Goal: Task Accomplishment & Management: Complete application form

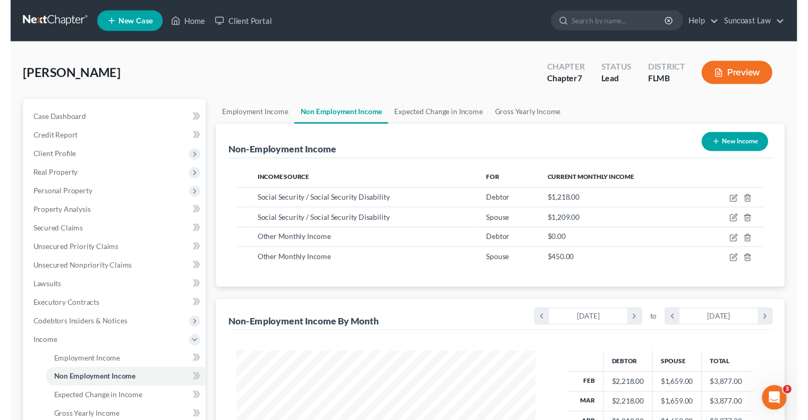
scroll to position [531088, 530949]
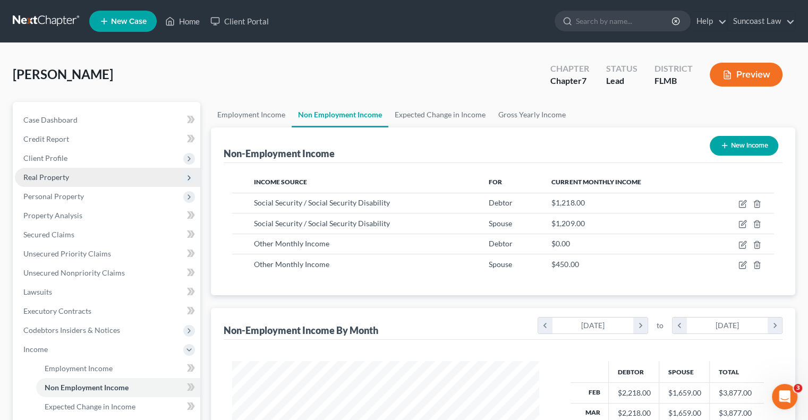
click at [85, 172] on span "Real Property" at bounding box center [107, 177] width 185 height 19
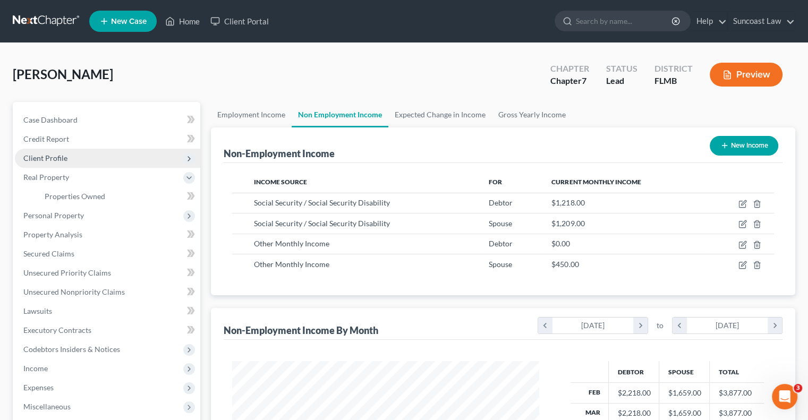
click at [53, 160] on span "Client Profile" at bounding box center [45, 158] width 44 height 9
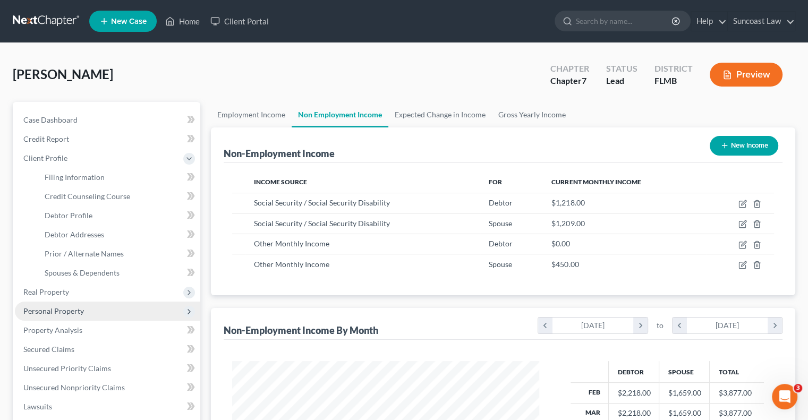
click at [69, 314] on span "Personal Property" at bounding box center [53, 311] width 61 height 9
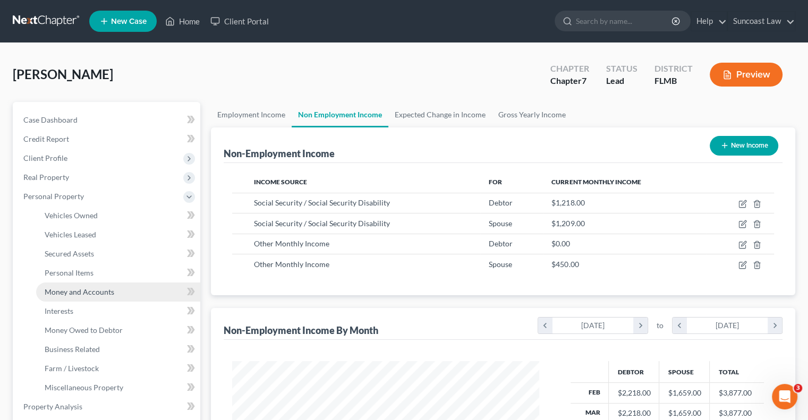
click at [85, 289] on span "Money and Accounts" at bounding box center [80, 291] width 70 height 9
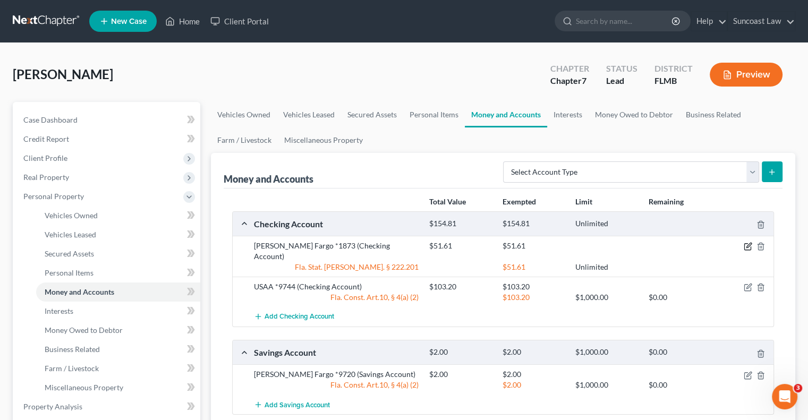
click at [748, 243] on icon "button" at bounding box center [748, 246] width 9 height 9
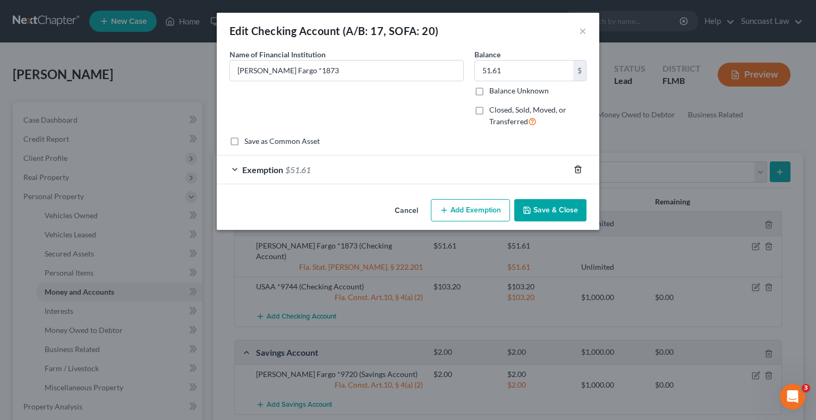
click at [577, 169] on line "button" at bounding box center [577, 170] width 0 height 2
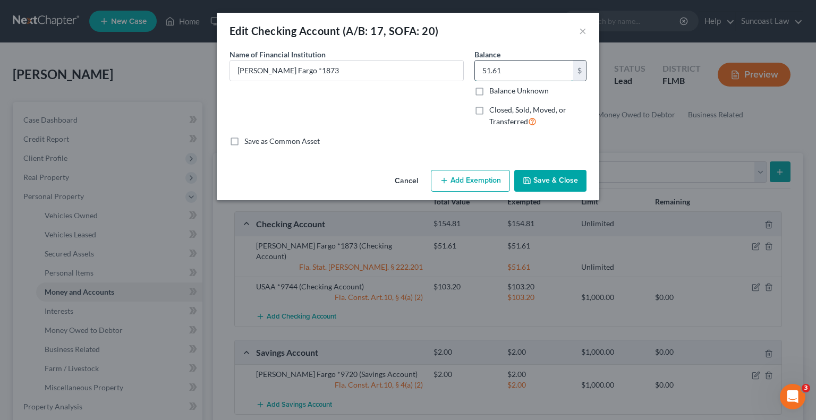
click at [524, 69] on input "51.61" at bounding box center [524, 71] width 98 height 20
type input "0"
click at [489, 111] on label "Closed, Sold, Moved, or Transferred" at bounding box center [537, 116] width 97 height 23
click at [494, 111] on input "Closed, Sold, Moved, or Transferred" at bounding box center [497, 108] width 7 height 7
checkbox input "true"
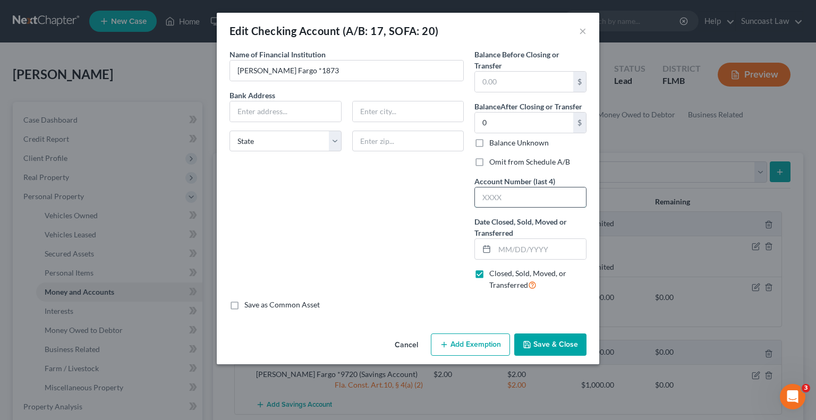
click at [526, 191] on input "text" at bounding box center [530, 198] width 111 height 20
type input "1873"
drag, startPoint x: 535, startPoint y: 242, endPoint x: 540, endPoint y: 239, distance: 5.7
click at [535, 242] on input "text" at bounding box center [540, 249] width 91 height 20
type input "[DATE]"
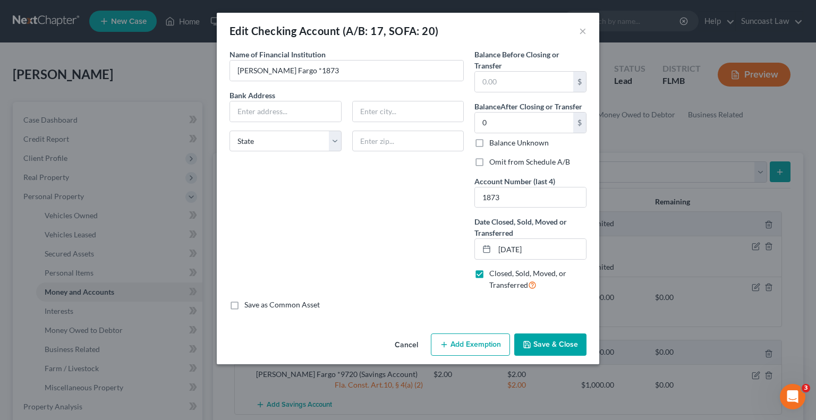
click at [489, 163] on label "Omit from Schedule A/B" at bounding box center [529, 162] width 81 height 11
click at [494, 163] on input "Omit from Schedule A/B" at bounding box center [497, 160] width 7 height 7
checkbox input "true"
click at [559, 345] on button "Save & Close" at bounding box center [550, 345] width 72 height 22
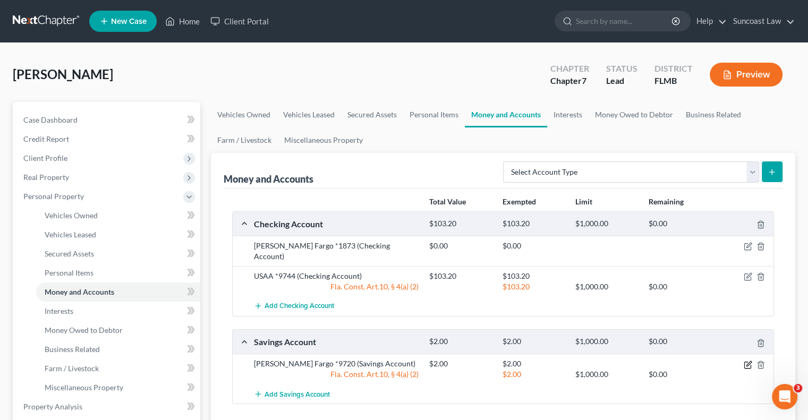
click at [748, 361] on icon "button" at bounding box center [748, 363] width 5 height 5
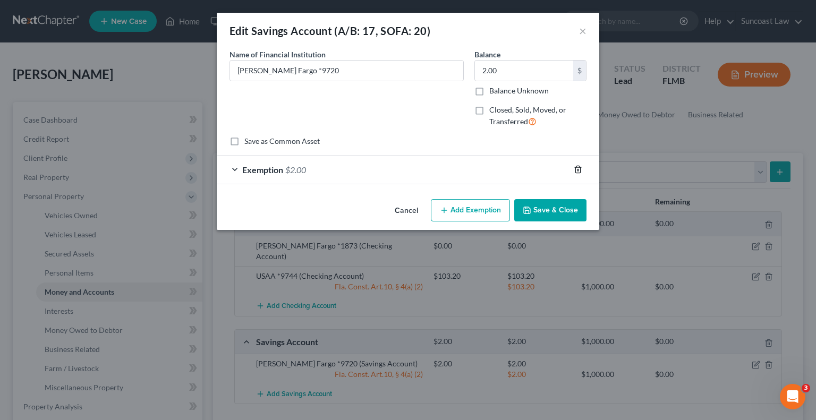
click at [577, 169] on line "button" at bounding box center [577, 170] width 0 height 2
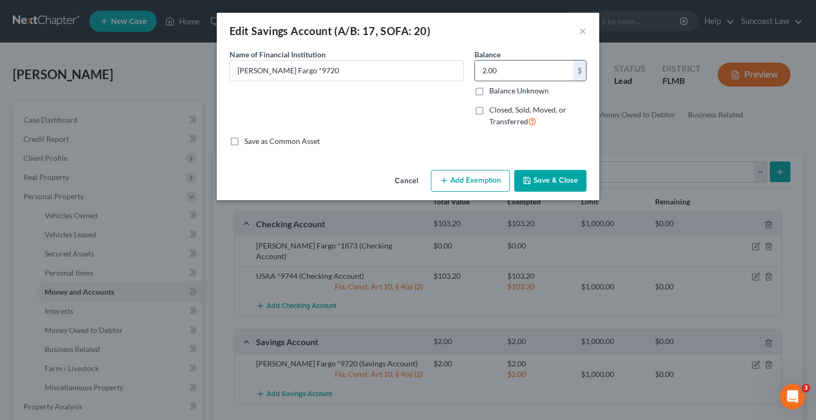
click at [517, 70] on input "2.00" at bounding box center [524, 71] width 98 height 20
type input "0"
click at [489, 109] on label "Closed, Sold, Moved, or Transferred" at bounding box center [537, 116] width 97 height 23
click at [494, 109] on input "Closed, Sold, Moved, or Transferred" at bounding box center [497, 108] width 7 height 7
checkbox input "true"
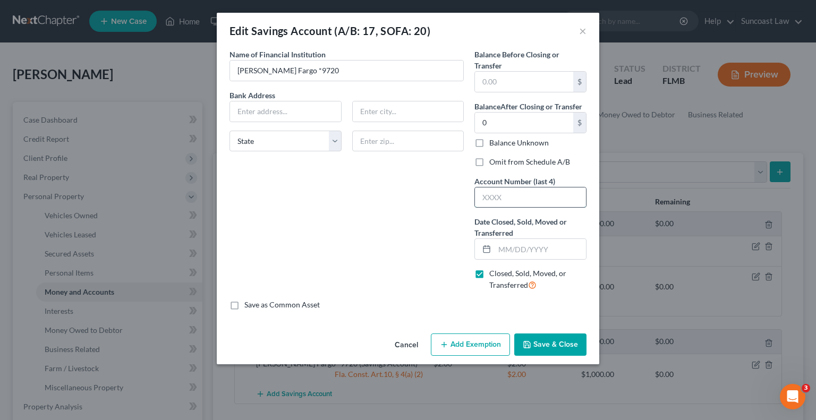
click at [525, 196] on input "text" at bounding box center [530, 198] width 111 height 20
type input "9720"
type input "[DATE]"
drag, startPoint x: 480, startPoint y: 161, endPoint x: 515, endPoint y: 274, distance: 118.5
click at [489, 161] on label "Omit from Schedule A/B" at bounding box center [529, 162] width 81 height 11
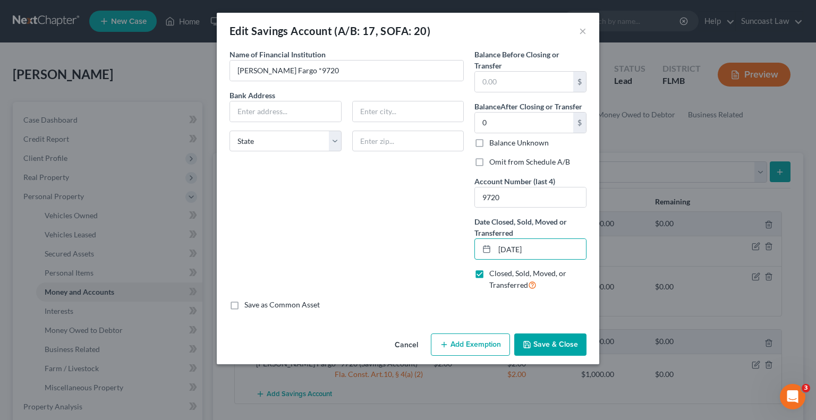
click at [494, 161] on input "Omit from Schedule A/B" at bounding box center [497, 160] width 7 height 7
checkbox input "true"
click at [560, 342] on button "Save & Close" at bounding box center [550, 345] width 72 height 22
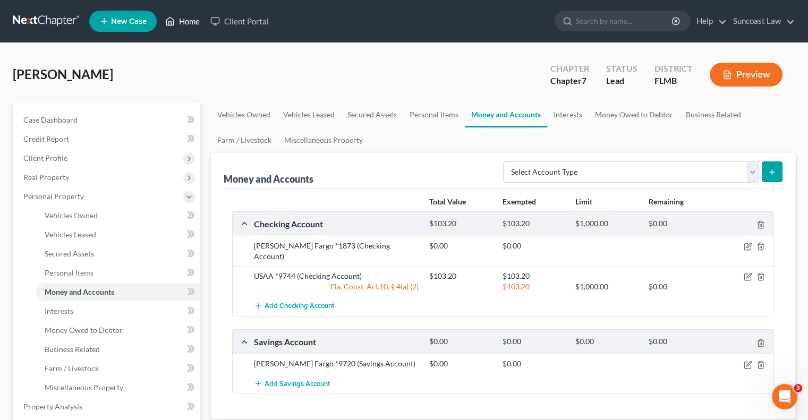
click at [189, 19] on link "Home" at bounding box center [182, 21] width 45 height 19
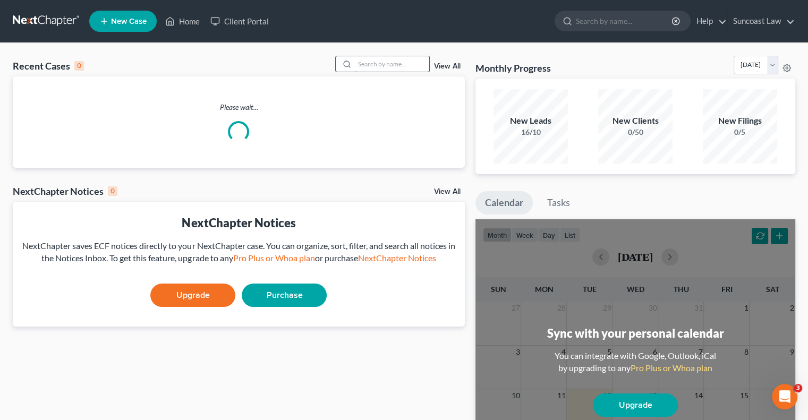
click at [406, 65] on input "search" at bounding box center [392, 63] width 74 height 15
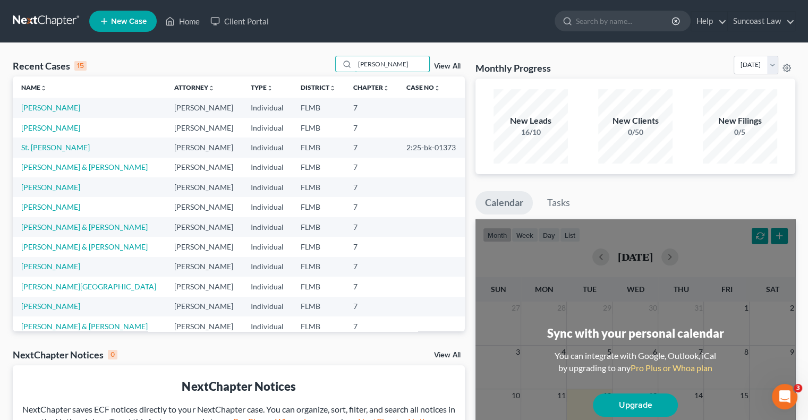
type input "[PERSON_NAME]"
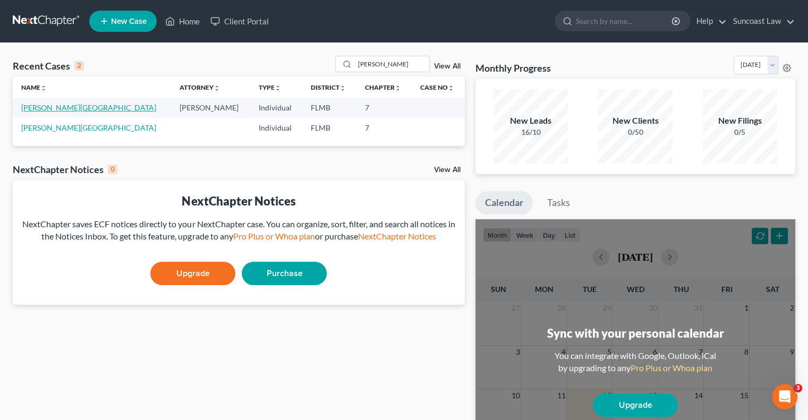
click at [47, 107] on link "[PERSON_NAME][GEOGRAPHIC_DATA]" at bounding box center [88, 107] width 135 height 9
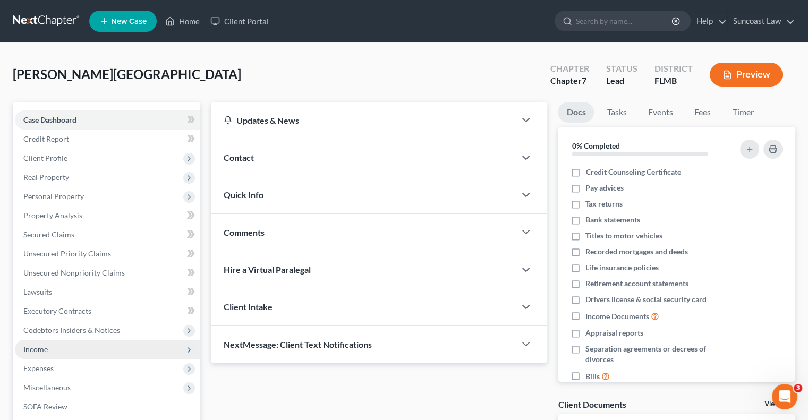
click at [55, 354] on span "Income" at bounding box center [107, 349] width 185 height 19
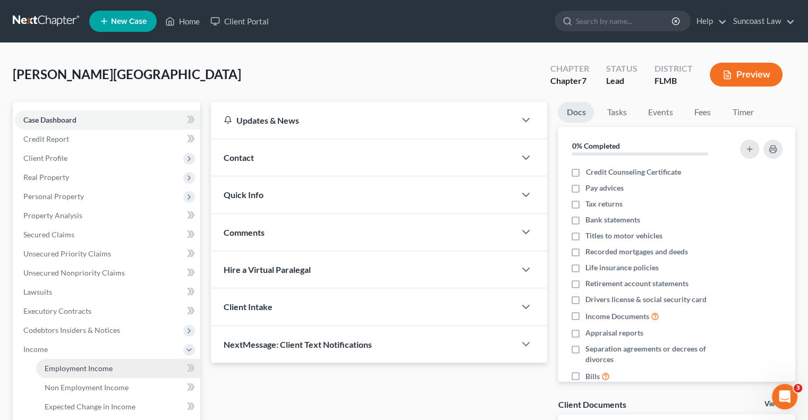
click at [96, 369] on span "Employment Income" at bounding box center [79, 368] width 68 height 9
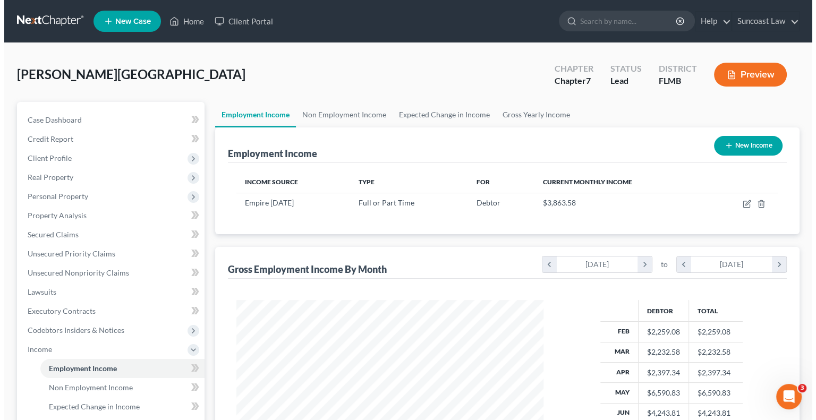
scroll to position [189, 328]
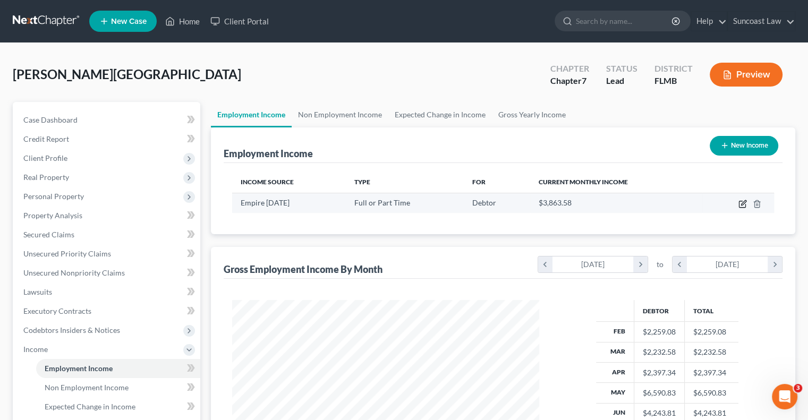
click at [742, 201] on icon "button" at bounding box center [742, 204] width 9 height 9
select select "0"
select select "9"
select select "3"
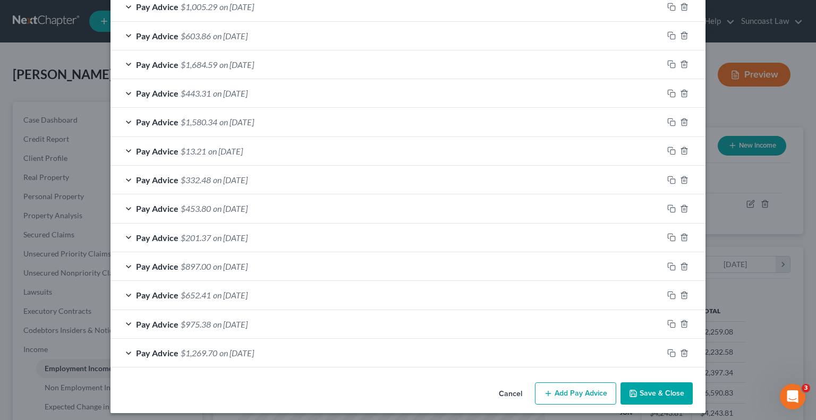
scroll to position [597, 0]
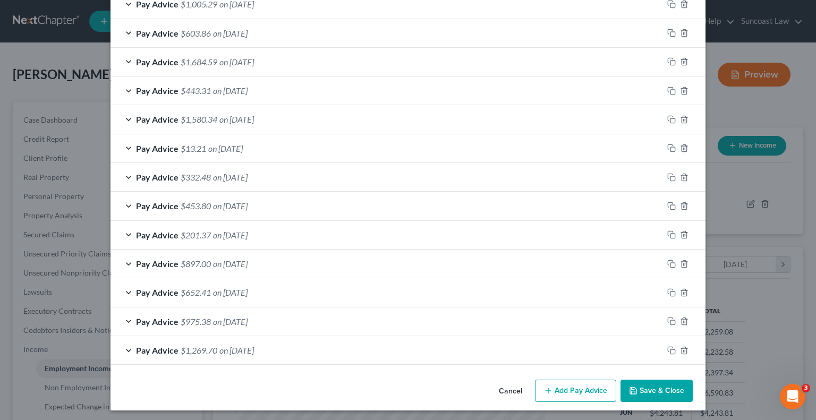
click at [558, 389] on button "Add Pay Advice" at bounding box center [575, 391] width 81 height 22
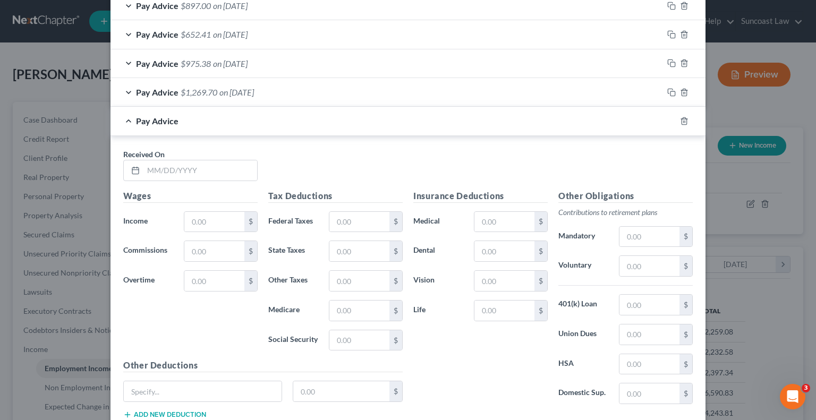
scroll to position [863, 0]
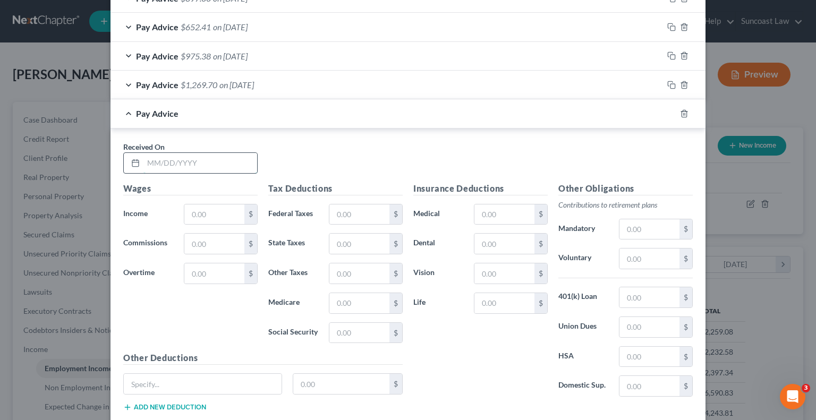
click at [200, 158] on input "text" at bounding box center [200, 163] width 114 height 20
type input "[DATE]"
type input "1,721"
drag, startPoint x: 359, startPoint y: 201, endPoint x: 387, endPoint y: 184, distance: 32.4
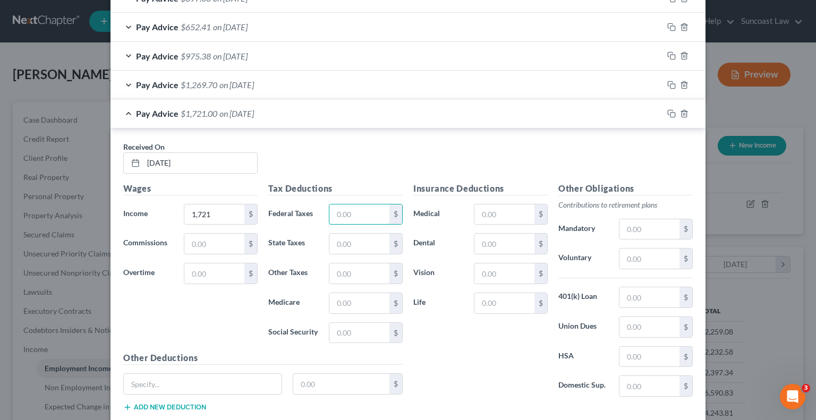
click at [359, 205] on input "text" at bounding box center [359, 215] width 60 height 20
type input "7.00"
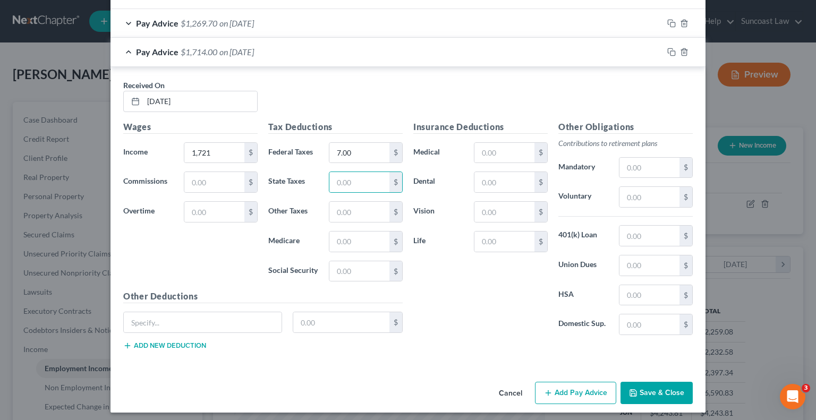
click at [580, 390] on button "Add Pay Advice" at bounding box center [575, 393] width 81 height 22
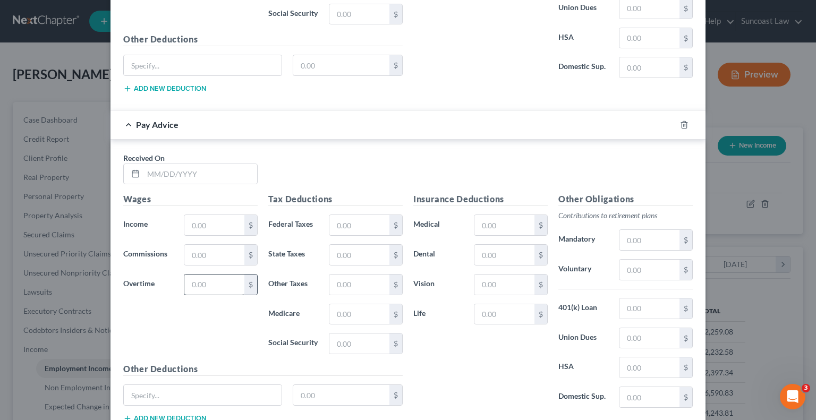
scroll to position [1222, 0]
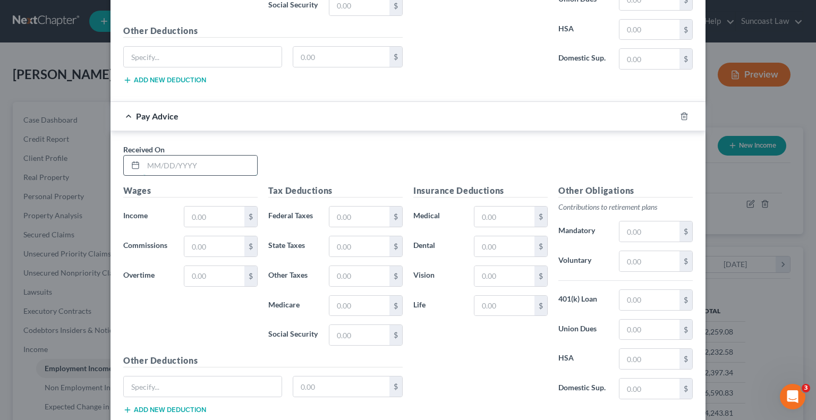
drag, startPoint x: 208, startPoint y: 162, endPoint x: 213, endPoint y: 159, distance: 5.7
click at [208, 162] on input "text" at bounding box center [200, 166] width 114 height 20
type input "[DATE]"
type input "915.94"
drag, startPoint x: 361, startPoint y: 210, endPoint x: 374, endPoint y: 182, distance: 30.7
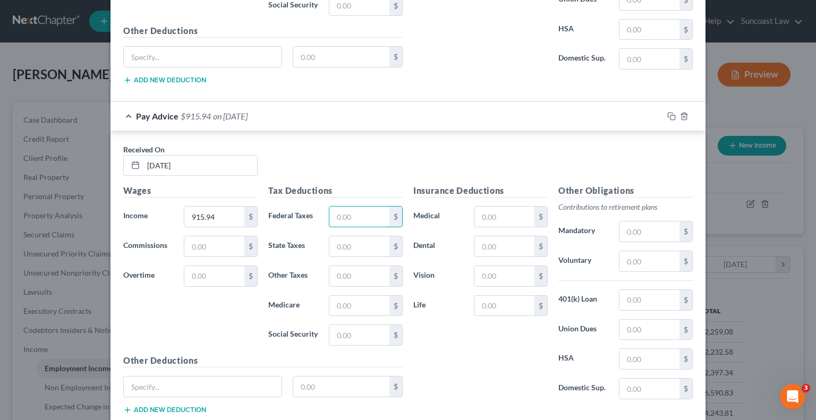
click at [361, 210] on input "text" at bounding box center [359, 217] width 60 height 20
type input "7.00"
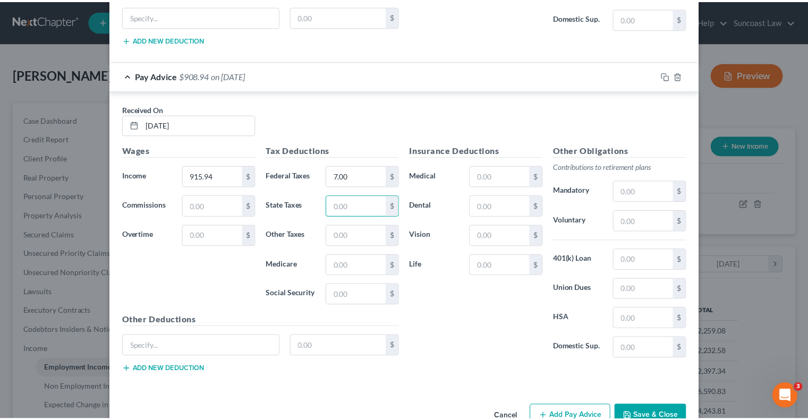
scroll to position [1285, 0]
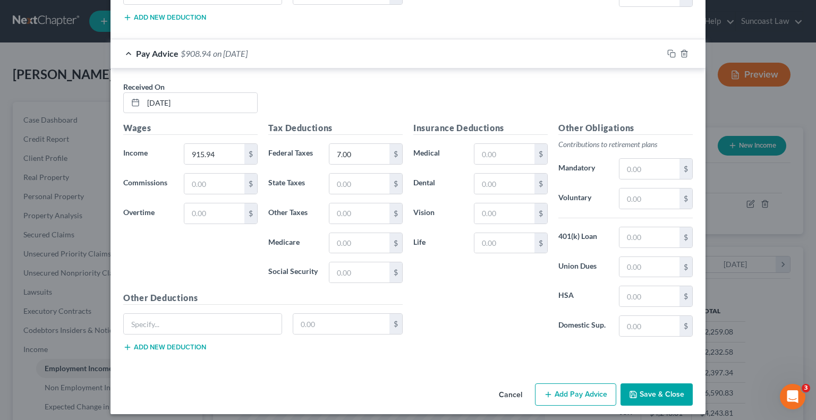
click at [672, 384] on button "Save & Close" at bounding box center [657, 395] width 72 height 22
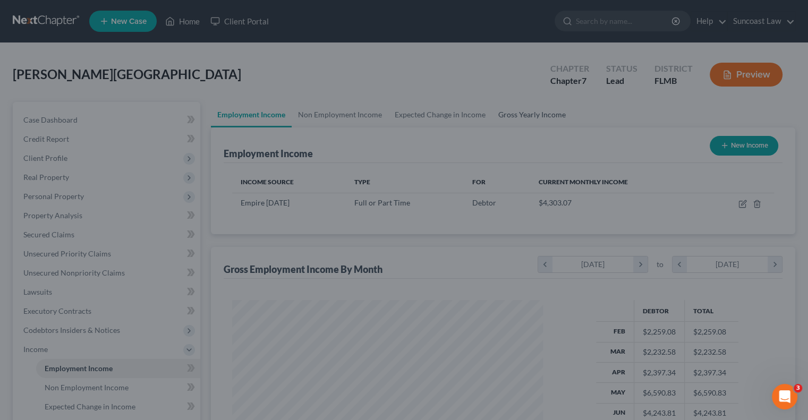
scroll to position [531088, 530949]
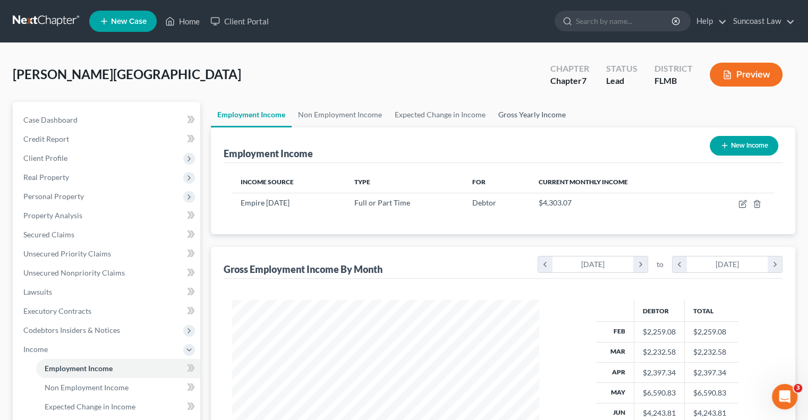
click at [526, 114] on link "Gross Yearly Income" at bounding box center [532, 115] width 80 height 26
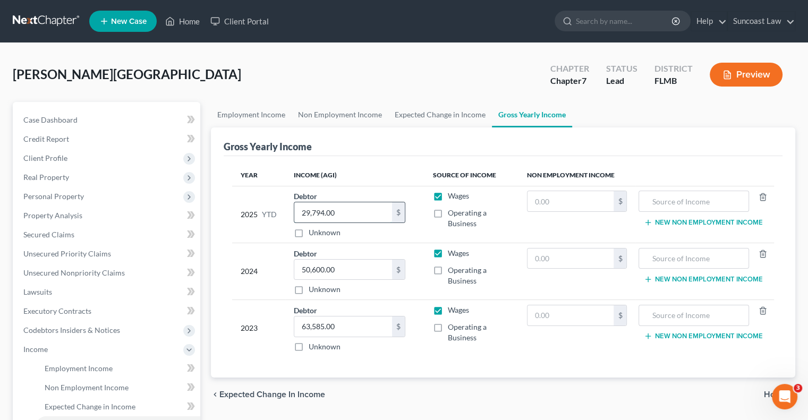
click at [353, 211] on input "29,794.00" at bounding box center [343, 212] width 98 height 20
type input "32,431"
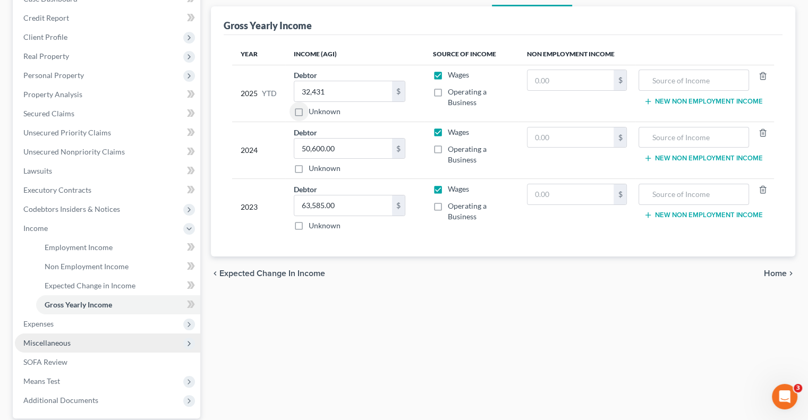
scroll to position [159, 0]
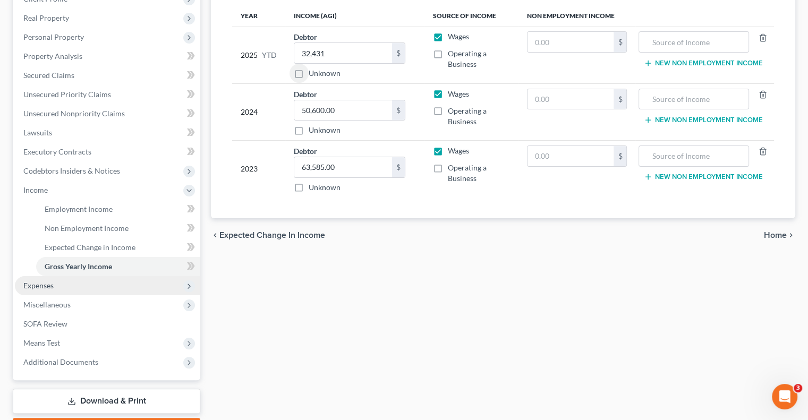
click at [44, 284] on span "Expenses" at bounding box center [38, 285] width 30 height 9
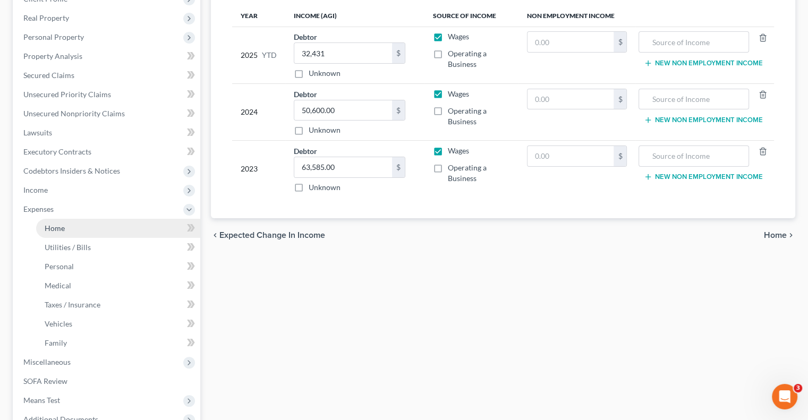
click at [62, 232] on span "Home" at bounding box center [55, 228] width 20 height 9
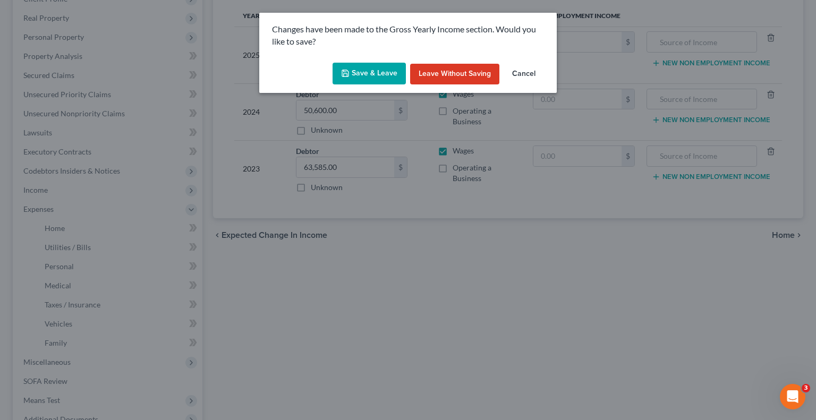
click at [381, 73] on button "Save & Leave" at bounding box center [369, 74] width 73 height 22
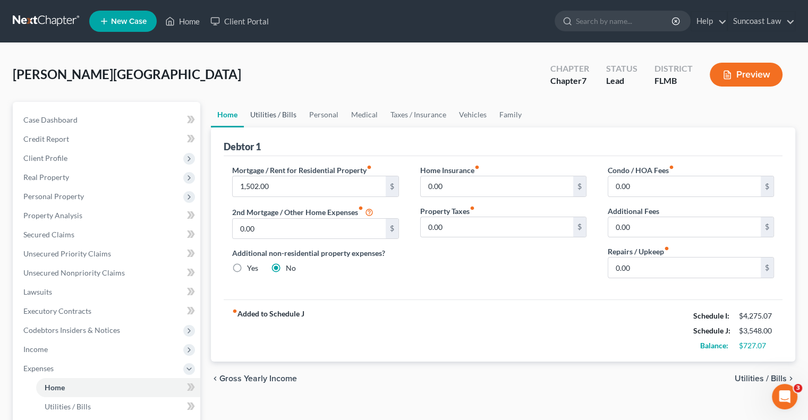
click at [276, 114] on link "Utilities / Bills" at bounding box center [273, 115] width 59 height 26
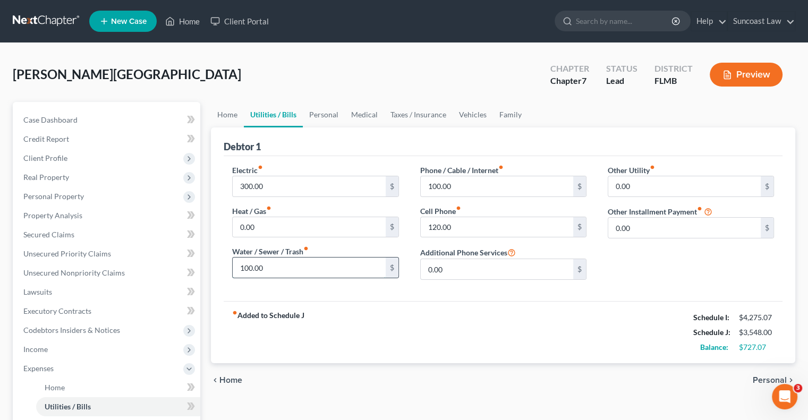
click at [298, 269] on input "100.00" at bounding box center [309, 268] width 152 height 20
type input "125"
type input "150"
click at [321, 115] on link "Personal" at bounding box center [324, 115] width 42 height 26
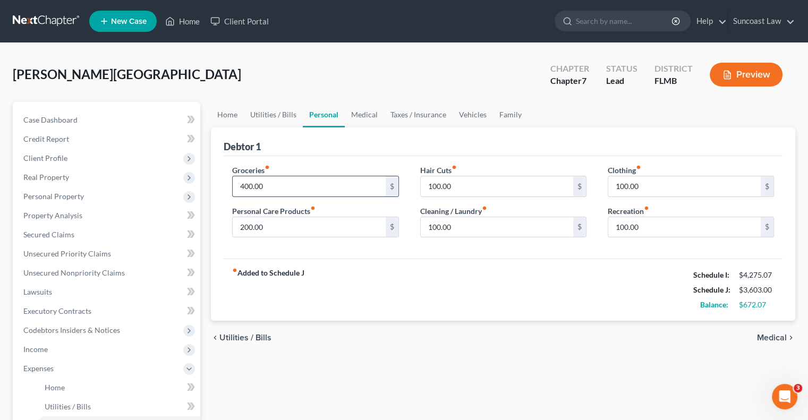
click at [306, 189] on input "400.00" at bounding box center [309, 186] width 152 height 20
type input "600"
type input "150"
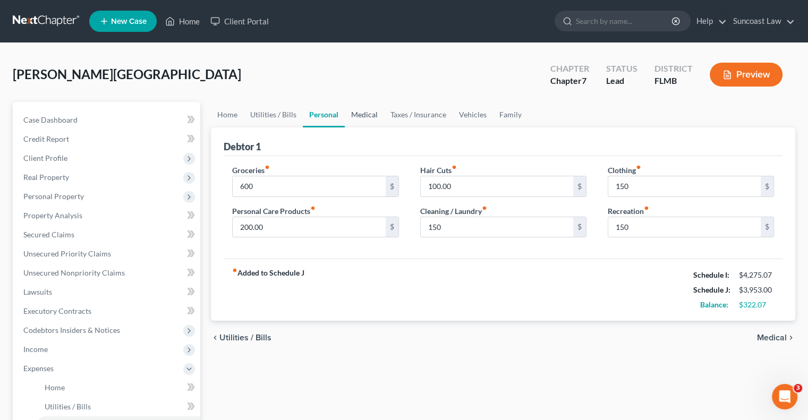
click at [371, 115] on link "Medical" at bounding box center [364, 115] width 39 height 26
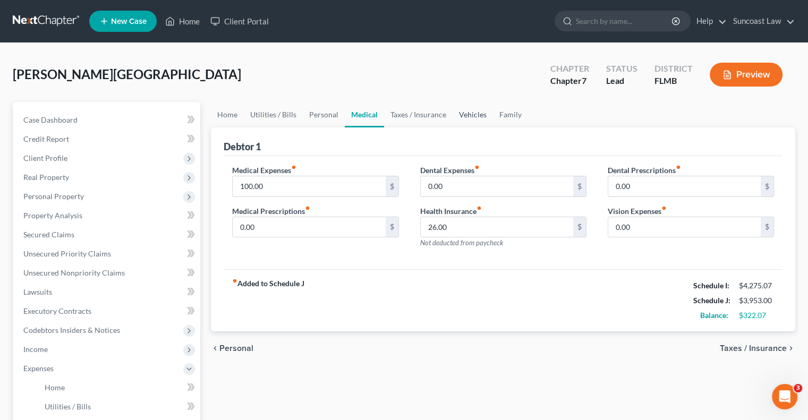
click at [476, 111] on link "Vehicles" at bounding box center [473, 115] width 40 height 26
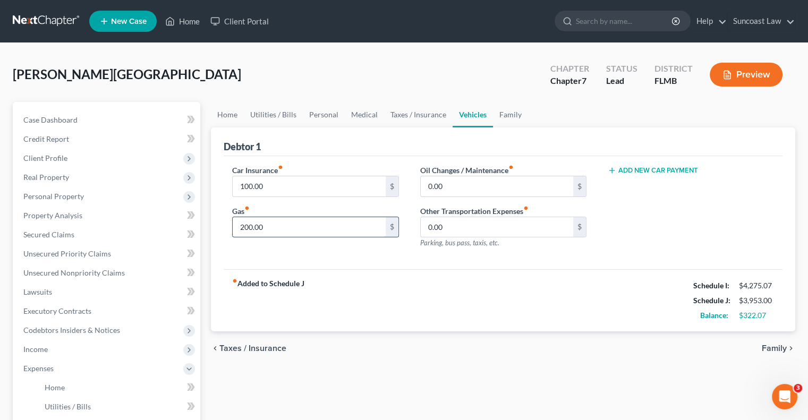
click at [286, 225] on input "200.00" at bounding box center [309, 227] width 152 height 20
type input "250"
type input "50"
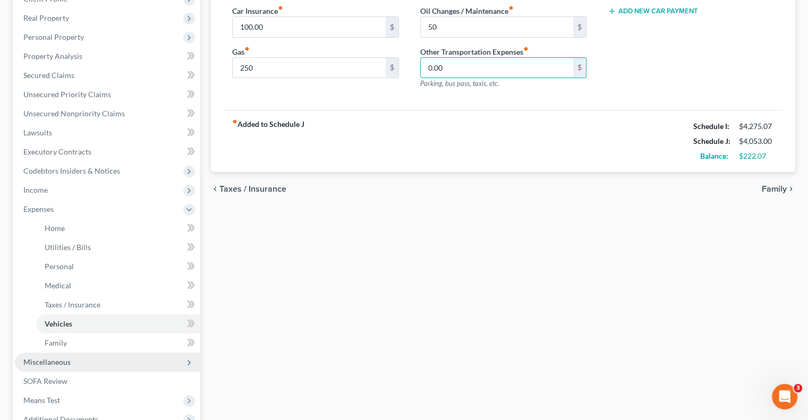
scroll to position [213, 0]
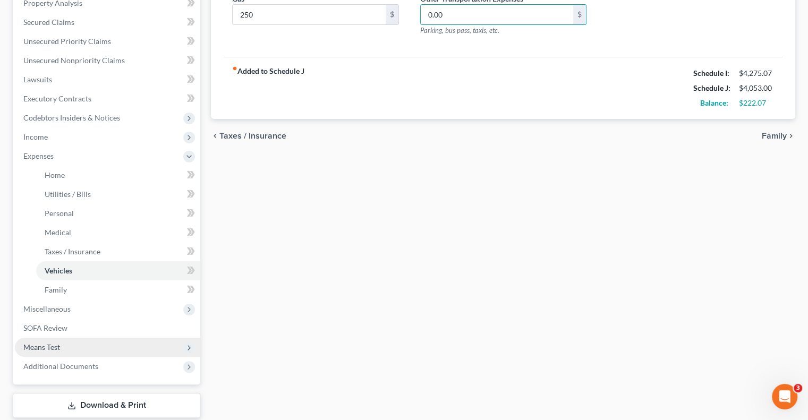
click at [66, 349] on span "Means Test" at bounding box center [107, 347] width 185 height 19
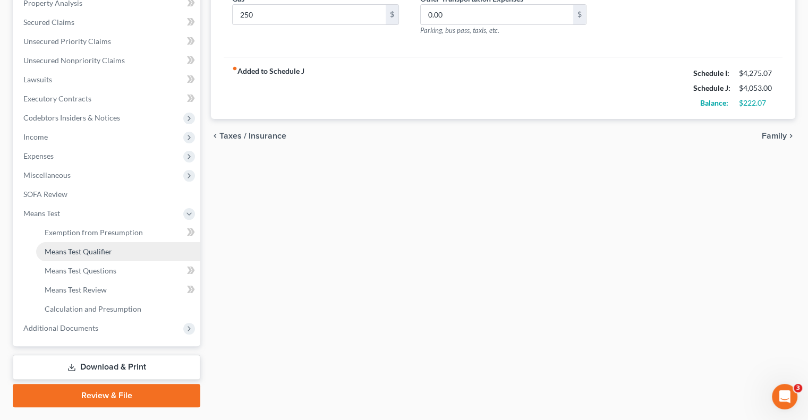
click at [89, 245] on link "Means Test Qualifier" at bounding box center [118, 251] width 164 height 19
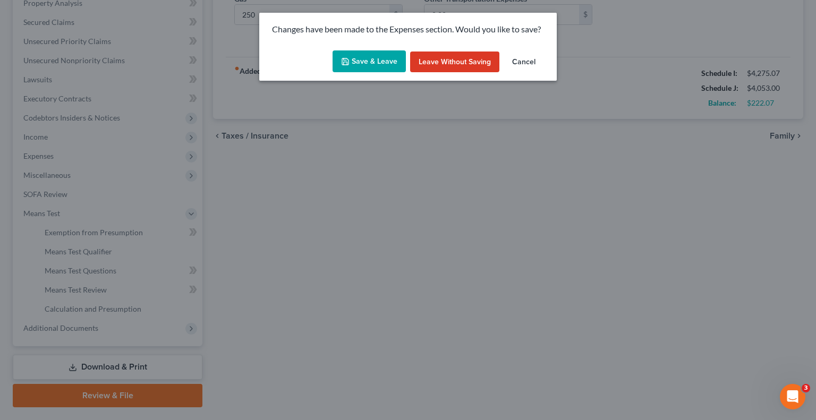
click at [371, 67] on button "Save & Leave" at bounding box center [369, 61] width 73 height 22
type input "250.00"
type input "50.00"
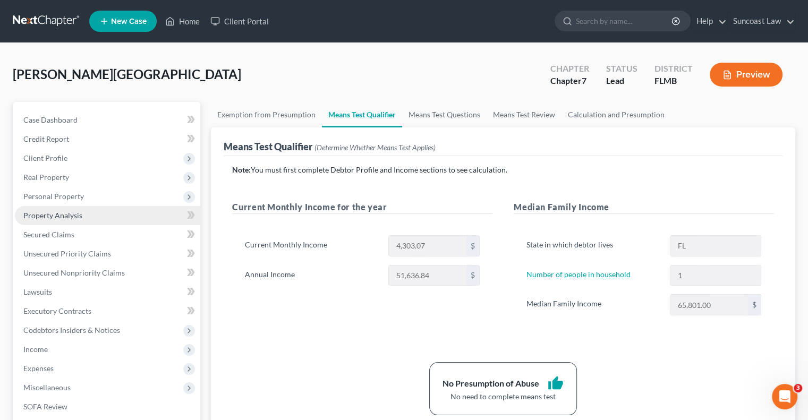
click at [66, 216] on span "Property Analysis" at bounding box center [52, 215] width 59 height 9
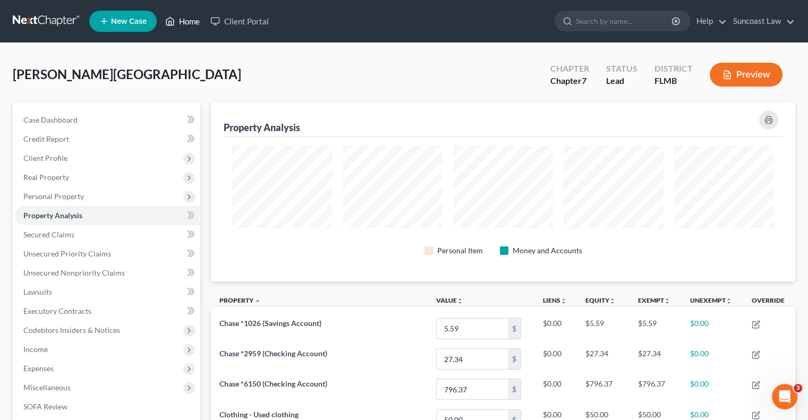
click at [191, 23] on link "Home" at bounding box center [182, 21] width 45 height 19
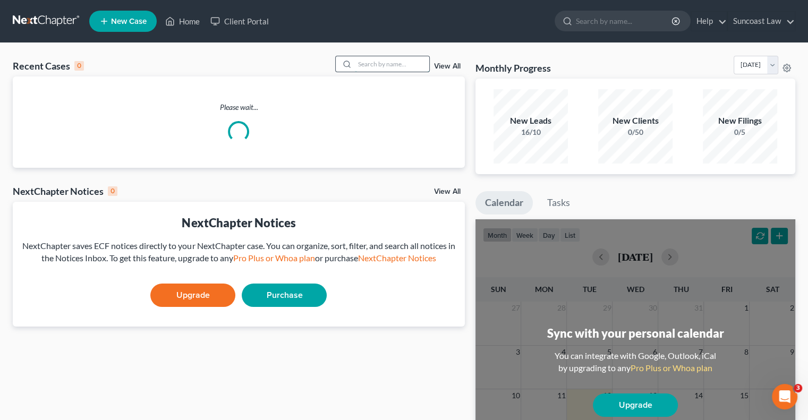
click at [395, 65] on input "search" at bounding box center [392, 63] width 74 height 15
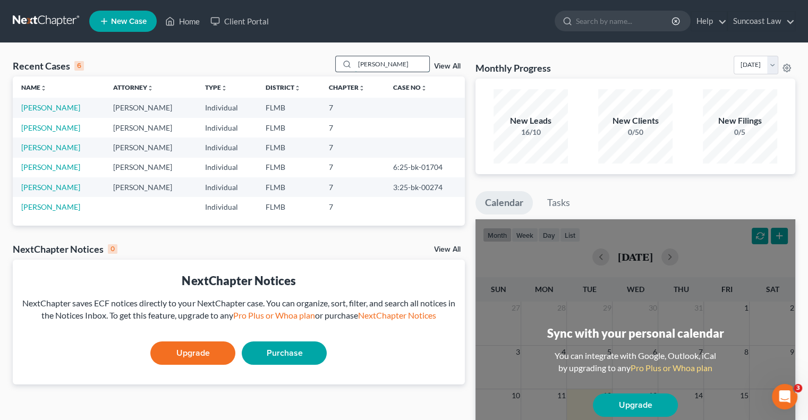
drag, startPoint x: 377, startPoint y: 63, endPoint x: 342, endPoint y: 65, distance: 35.1
click at [342, 65] on div "[PERSON_NAME]" at bounding box center [382, 64] width 95 height 16
type input "[PERSON_NAME]"
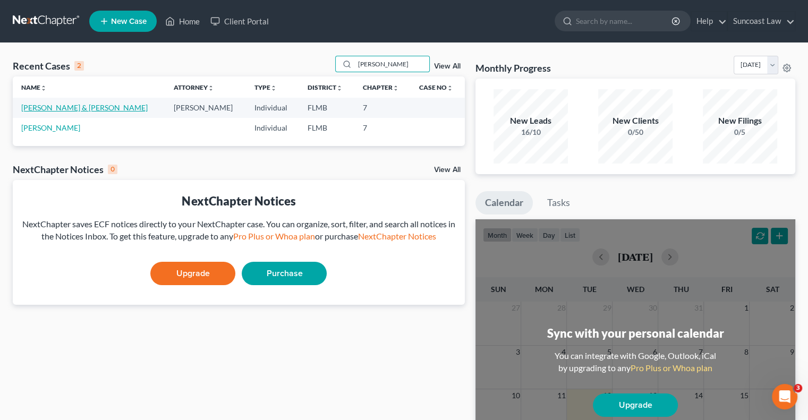
click at [46, 110] on link "[PERSON_NAME] & [PERSON_NAME]" at bounding box center [84, 107] width 126 height 9
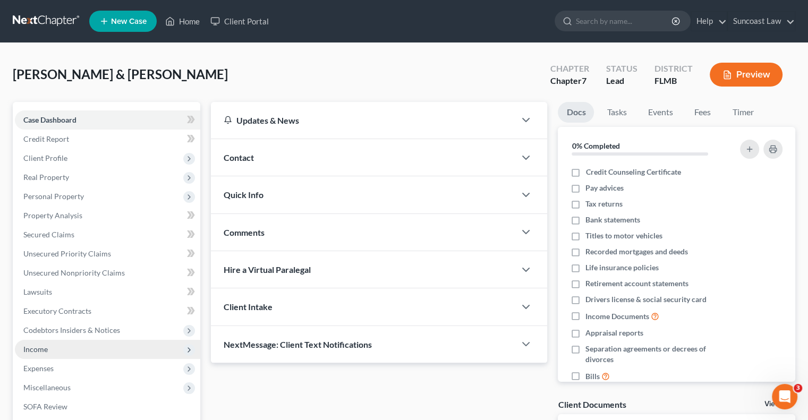
click at [54, 346] on span "Income" at bounding box center [107, 349] width 185 height 19
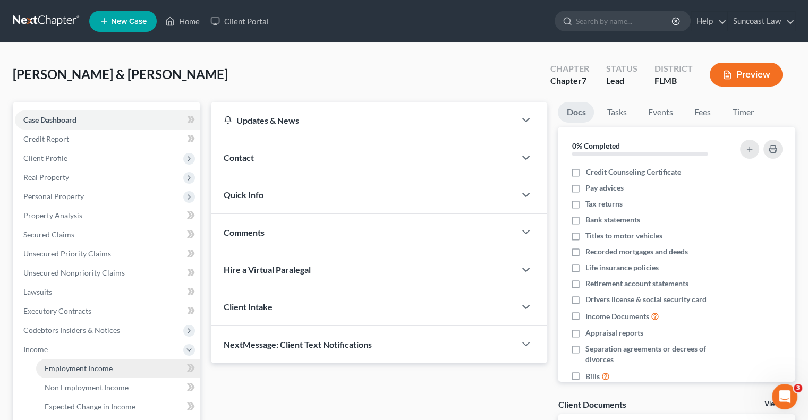
click at [98, 368] on span "Employment Income" at bounding box center [79, 368] width 68 height 9
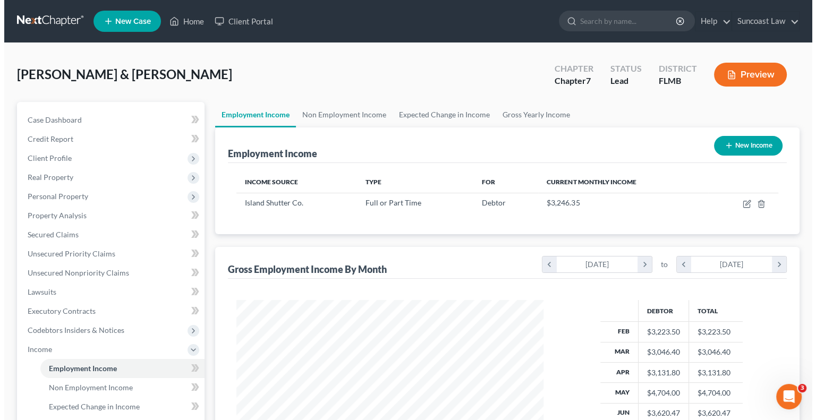
scroll to position [189, 328]
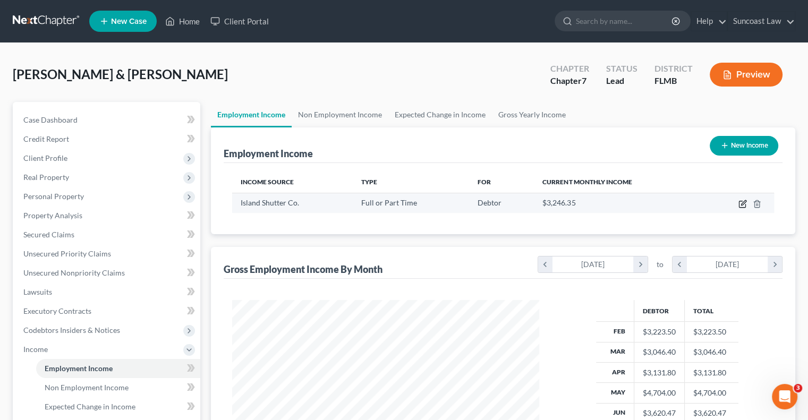
click at [743, 205] on icon "button" at bounding box center [743, 202] width 5 height 5
select select "0"
select select "9"
select select "3"
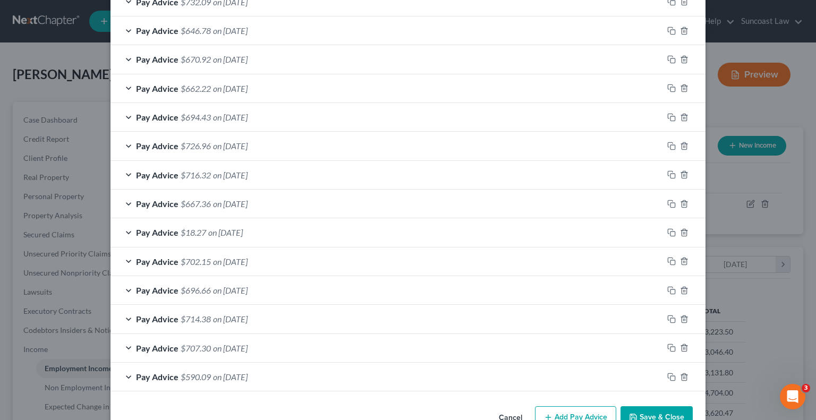
scroll to position [770, 0]
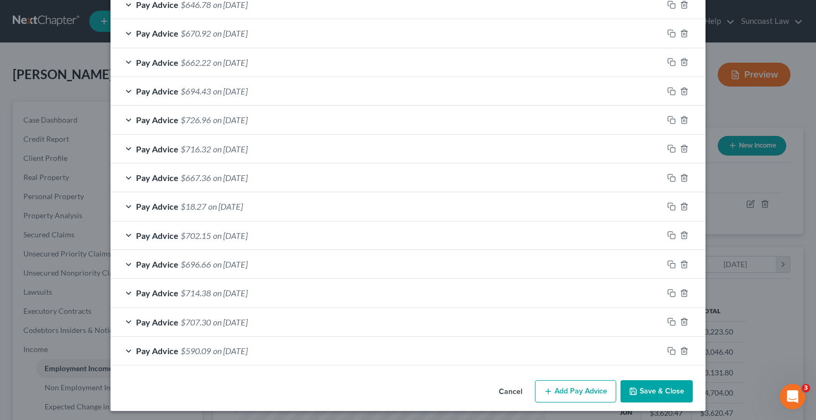
click at [574, 392] on button "Add Pay Advice" at bounding box center [575, 391] width 81 height 22
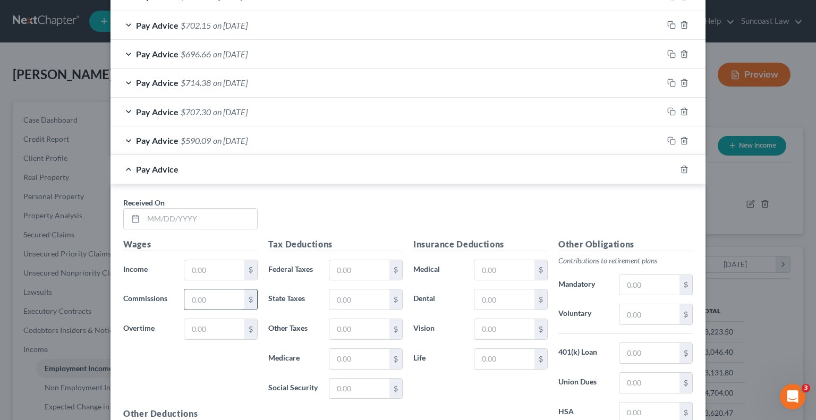
scroll to position [982, 0]
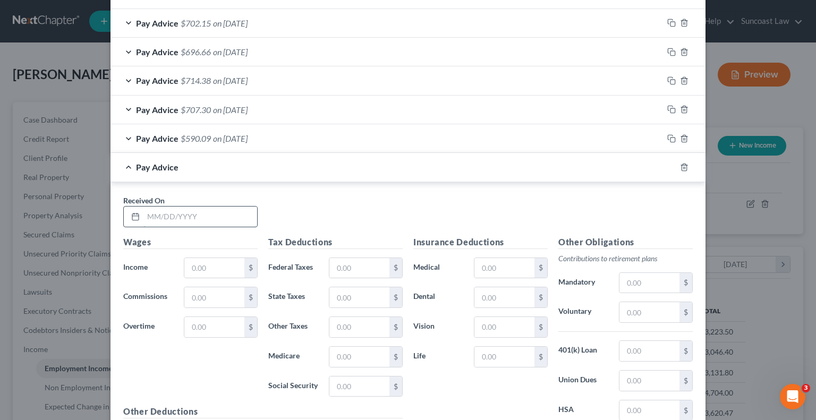
drag, startPoint x: 180, startPoint y: 215, endPoint x: 188, endPoint y: 215, distance: 7.4
click at [180, 215] on input "text" at bounding box center [200, 217] width 114 height 20
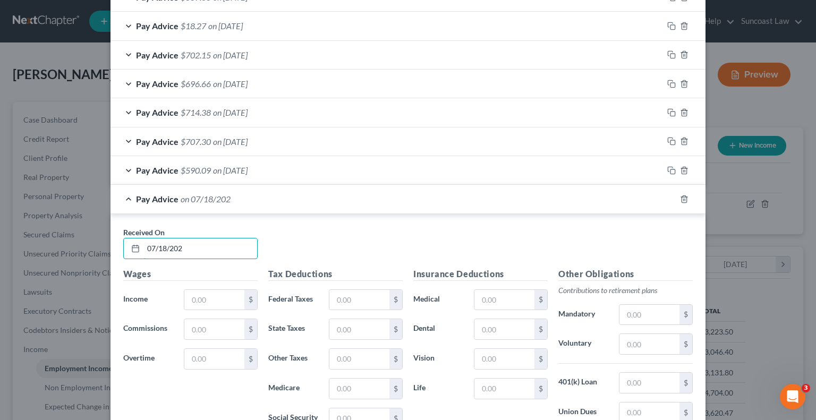
scroll to position [1014, 0]
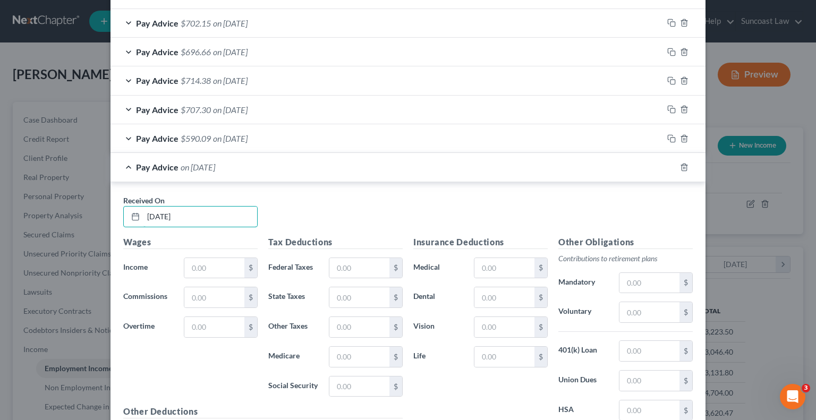
type input "[DATE]"
type input "877.07"
drag, startPoint x: 361, startPoint y: 261, endPoint x: 347, endPoint y: 86, distance: 175.3
click at [361, 259] on input "text" at bounding box center [359, 268] width 60 height 20
type input "114.10"
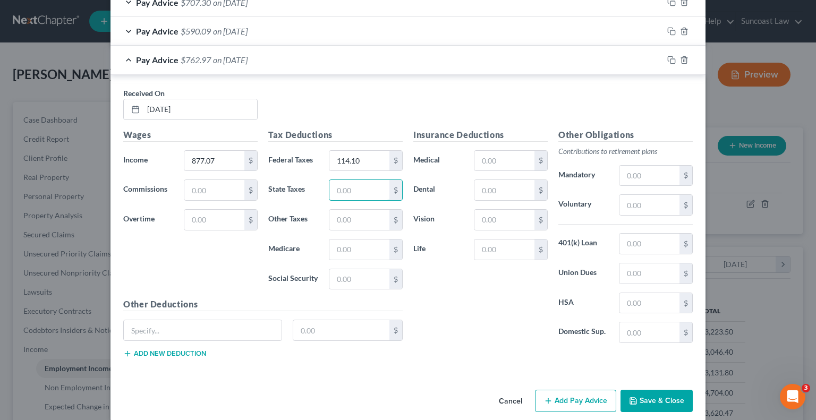
scroll to position [1129, 0]
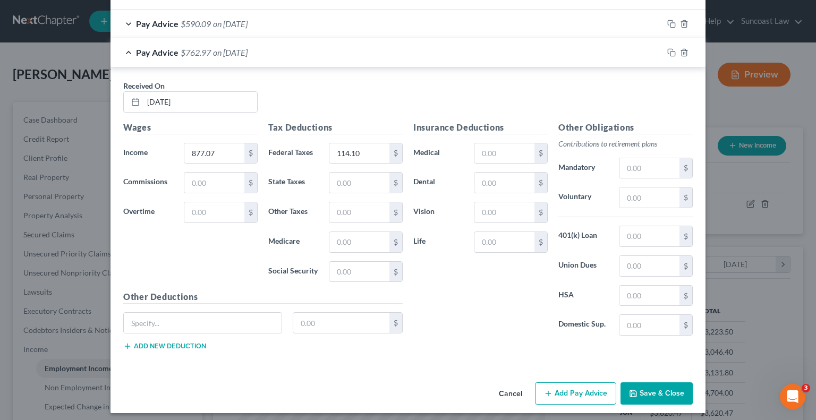
click at [592, 390] on button "Add Pay Advice" at bounding box center [575, 394] width 81 height 22
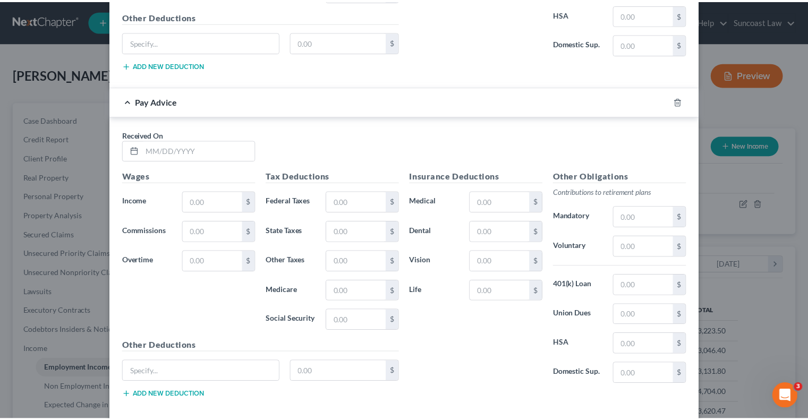
scroll to position [1457, 0]
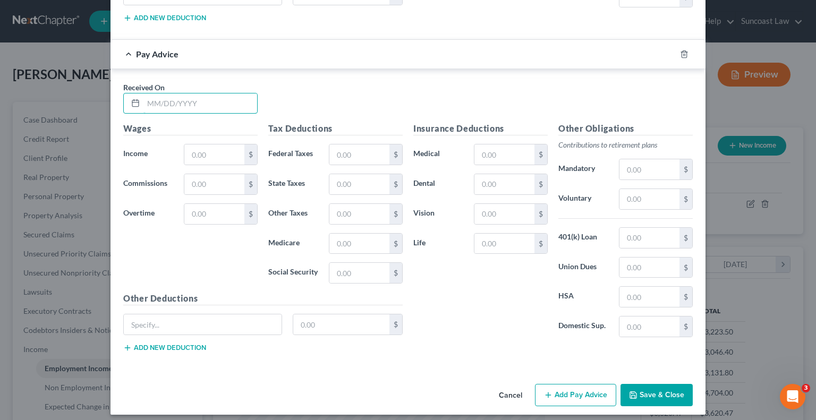
drag, startPoint x: 206, startPoint y: 99, endPoint x: 233, endPoint y: 11, distance: 91.8
click at [205, 97] on input "text" at bounding box center [200, 104] width 114 height 20
type input "[DATE]"
type input "1,042.25"
drag, startPoint x: 362, startPoint y: 157, endPoint x: 389, endPoint y: 69, distance: 92.8
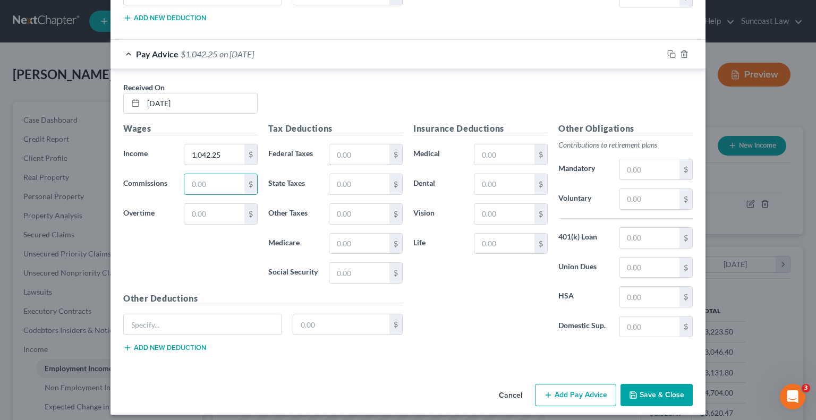
click at [362, 157] on input "text" at bounding box center [359, 155] width 60 height 20
type input "146.73"
click at [640, 388] on button "Save & Close" at bounding box center [657, 395] width 72 height 22
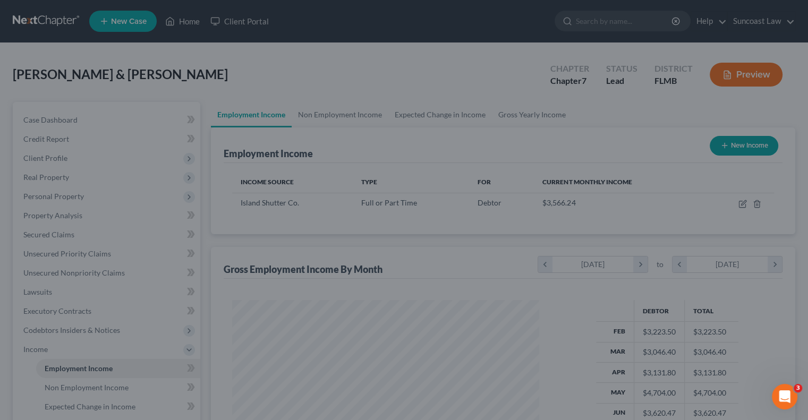
scroll to position [531088, 530949]
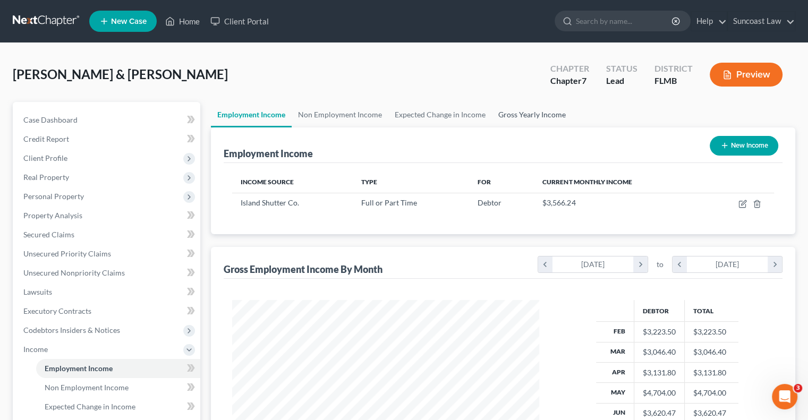
click at [545, 110] on link "Gross Yearly Income" at bounding box center [532, 115] width 80 height 26
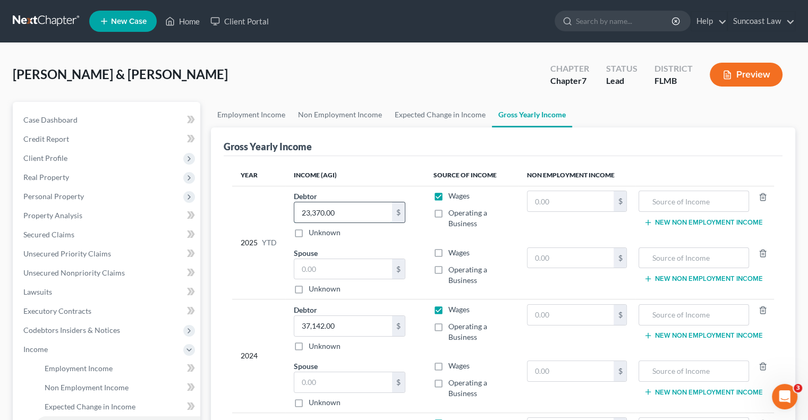
click at [349, 215] on input "23,370.00" at bounding box center [343, 212] width 98 height 20
type input "25,289"
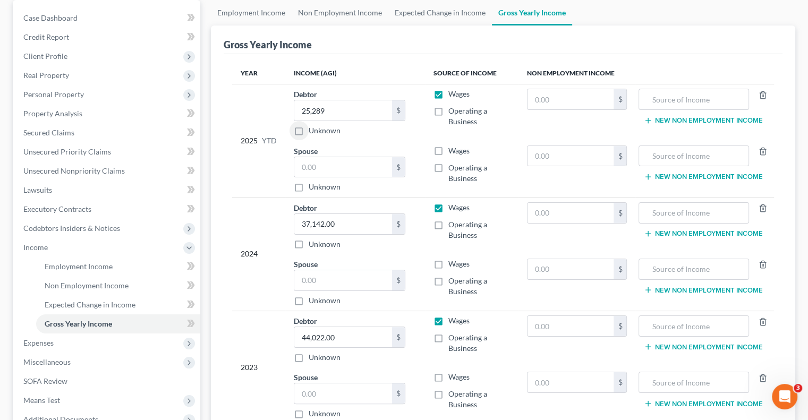
scroll to position [213, 0]
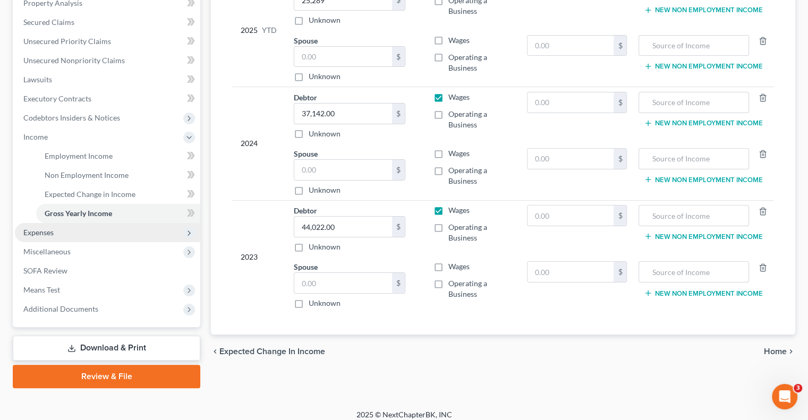
click at [100, 230] on span "Expenses" at bounding box center [107, 232] width 185 height 19
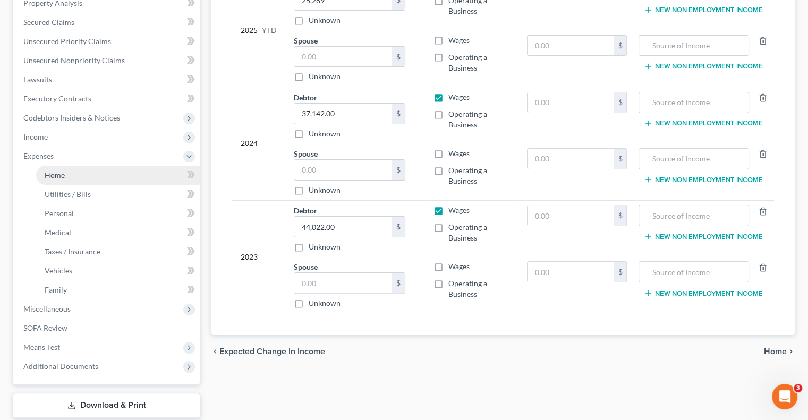
click at [92, 172] on link "Home" at bounding box center [118, 175] width 164 height 19
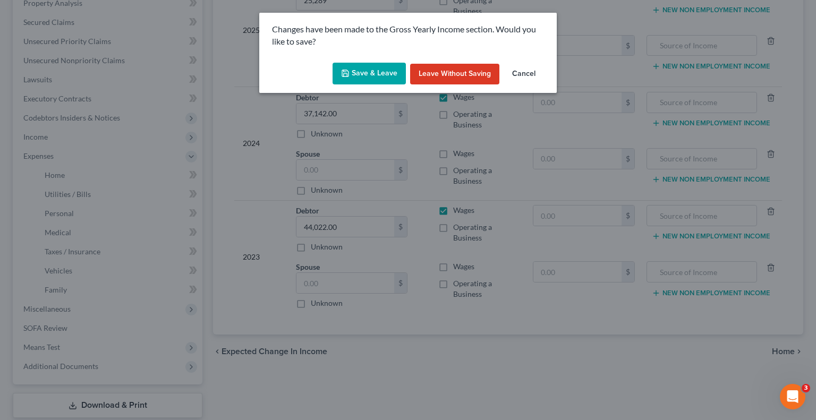
click at [380, 75] on button "Save & Leave" at bounding box center [369, 74] width 73 height 22
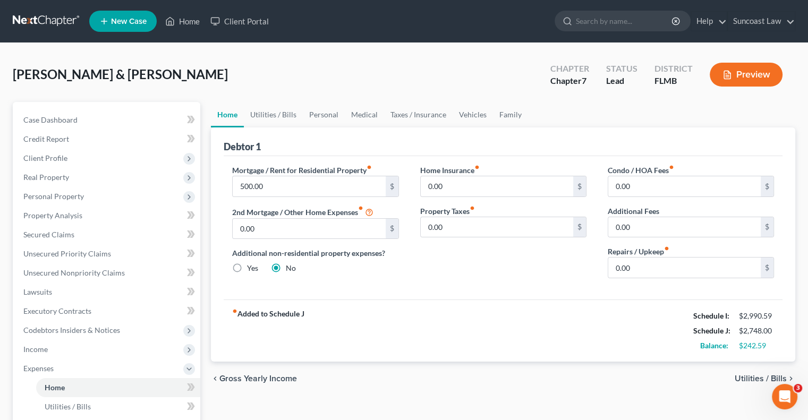
scroll to position [266, 0]
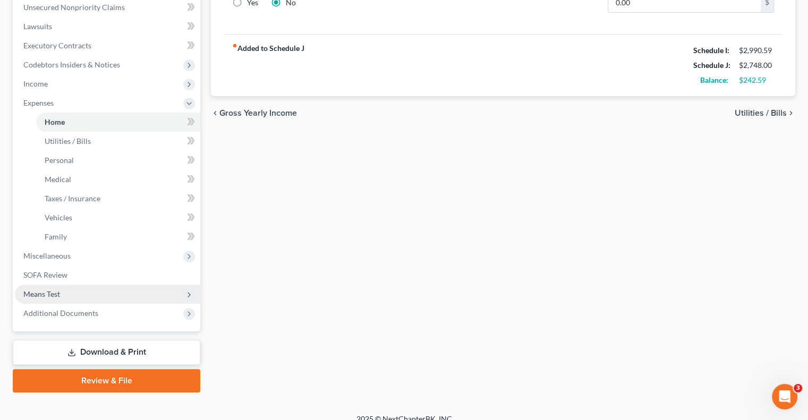
click at [74, 295] on span "Means Test" at bounding box center [107, 294] width 185 height 19
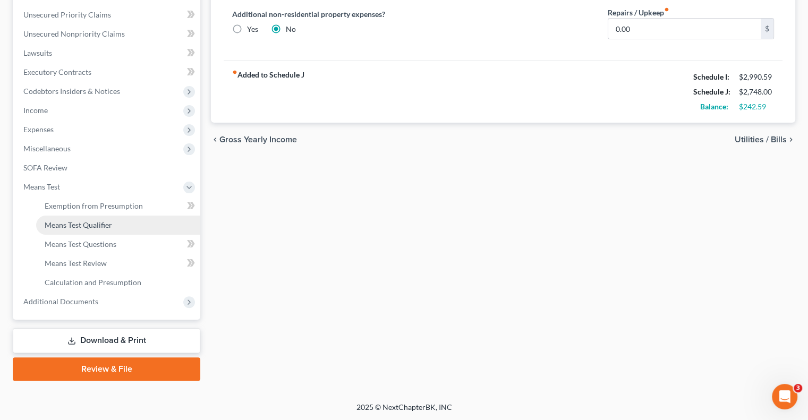
click at [101, 225] on span "Means Test Qualifier" at bounding box center [78, 224] width 67 height 9
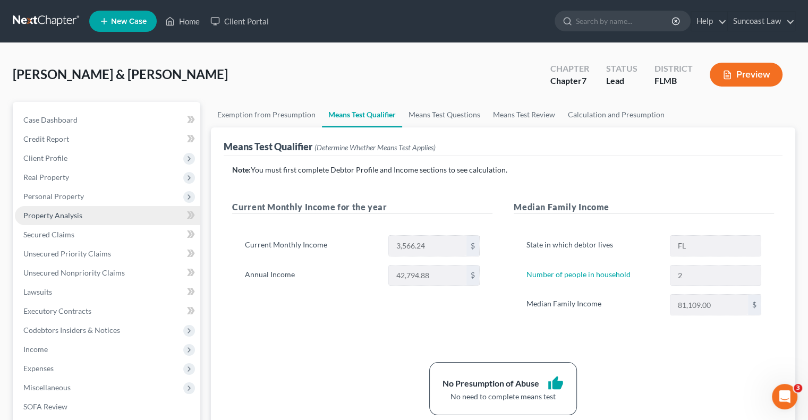
click at [72, 217] on span "Property Analysis" at bounding box center [52, 215] width 59 height 9
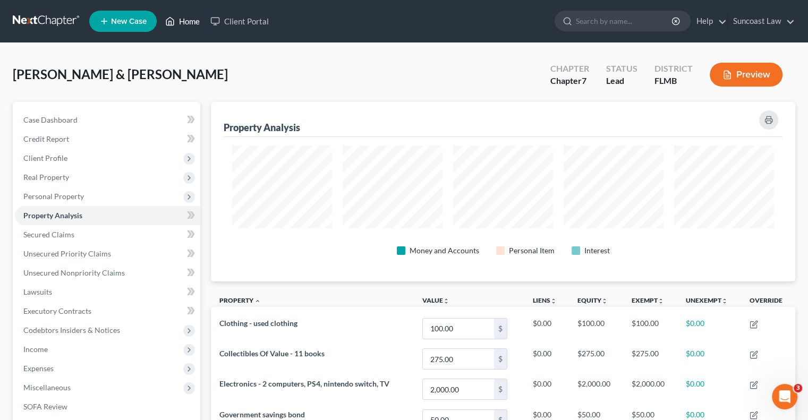
click at [193, 19] on link "Home" at bounding box center [182, 21] width 45 height 19
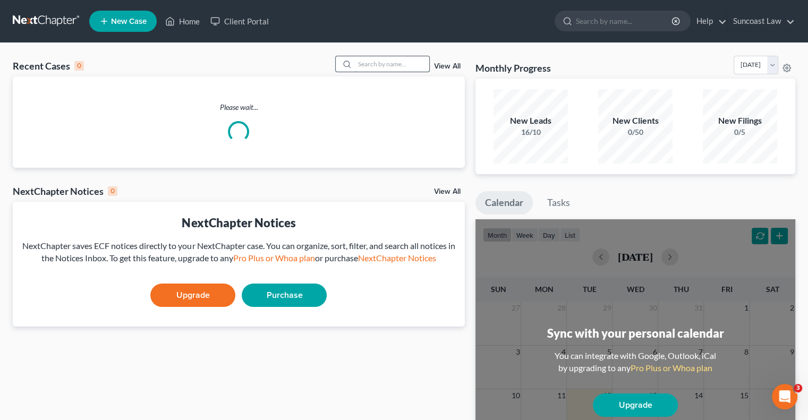
click at [383, 57] on input "search" at bounding box center [392, 63] width 74 height 15
type input "[PERSON_NAME]"
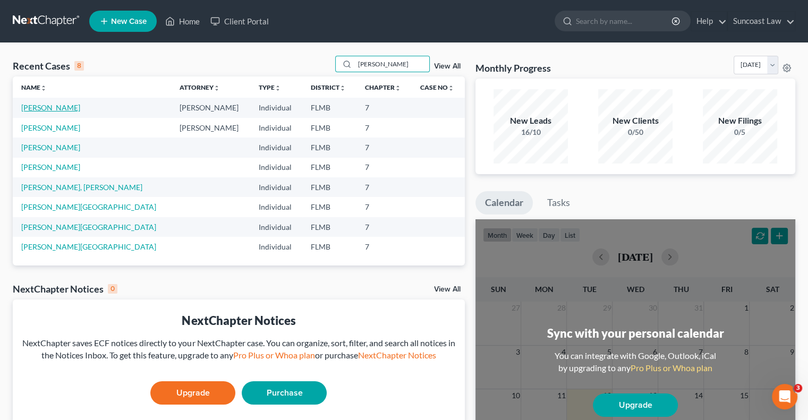
click at [39, 104] on link "[PERSON_NAME]" at bounding box center [50, 107] width 59 height 9
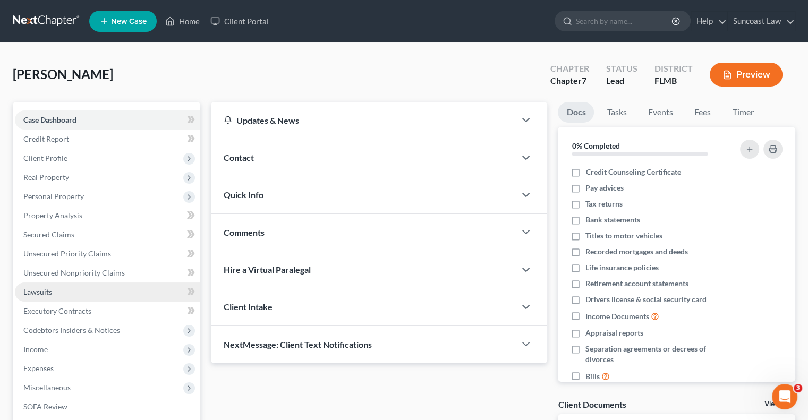
click at [50, 290] on span "Lawsuits" at bounding box center [37, 291] width 29 height 9
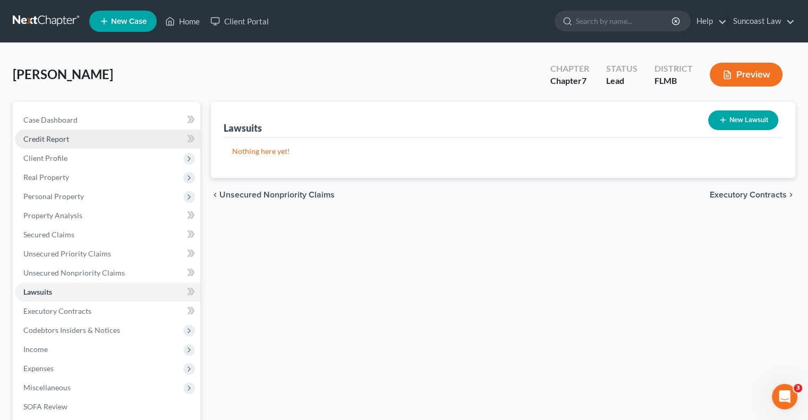
click at [65, 141] on span "Credit Report" at bounding box center [46, 138] width 46 height 9
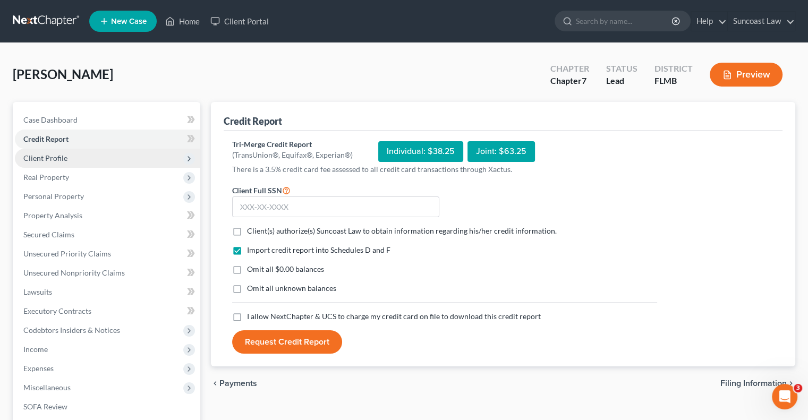
click at [63, 157] on span "Client Profile" at bounding box center [45, 158] width 44 height 9
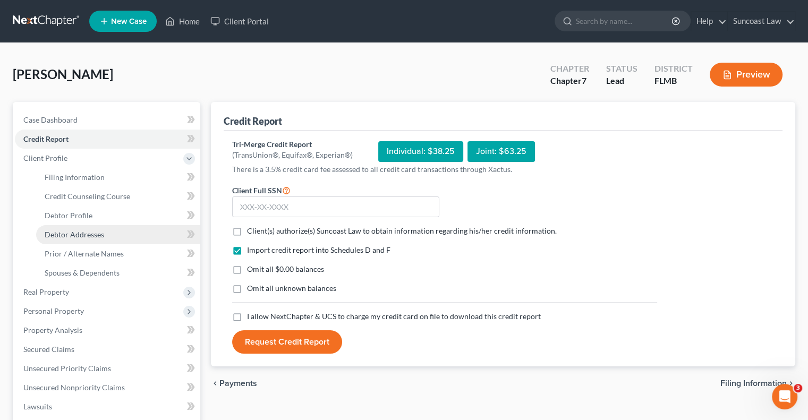
click at [96, 237] on span "Debtor Addresses" at bounding box center [75, 234] width 60 height 9
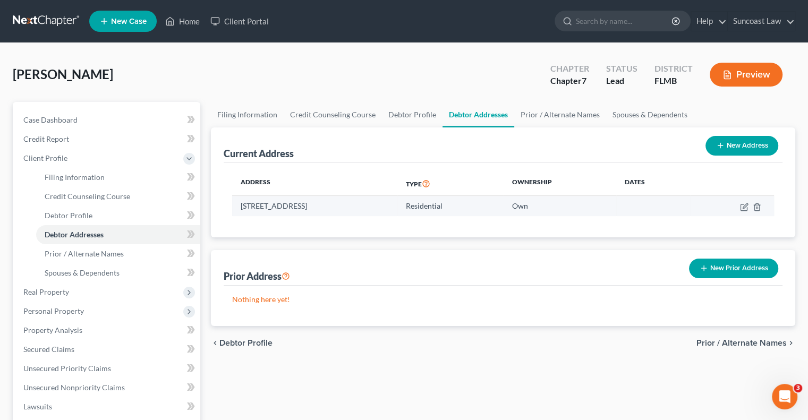
click at [747, 214] on td at bounding box center [732, 206] width 84 height 20
click at [741, 205] on icon "button" at bounding box center [744, 207] width 6 height 6
select select "9"
select select "33"
select select "0"
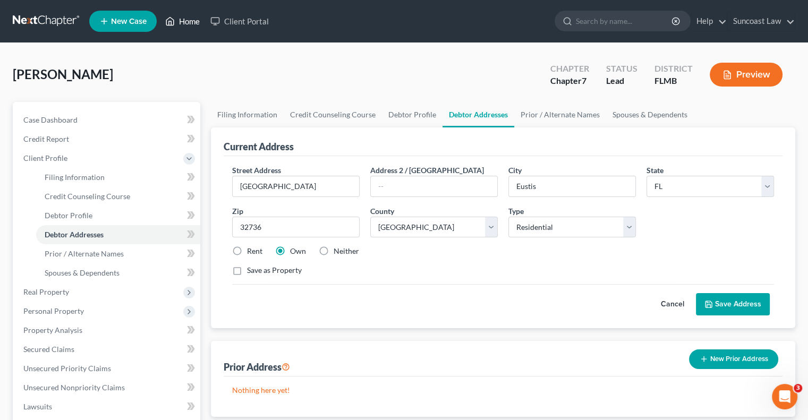
click at [188, 21] on link "Home" at bounding box center [182, 21] width 45 height 19
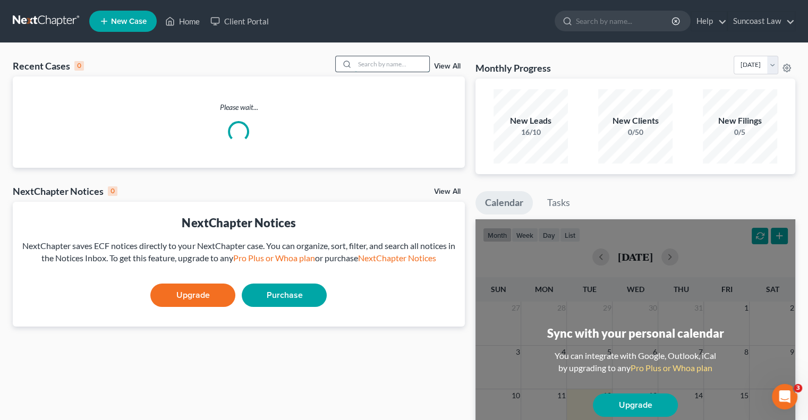
click at [405, 61] on input "search" at bounding box center [392, 63] width 74 height 15
type input "[PERSON_NAME]"
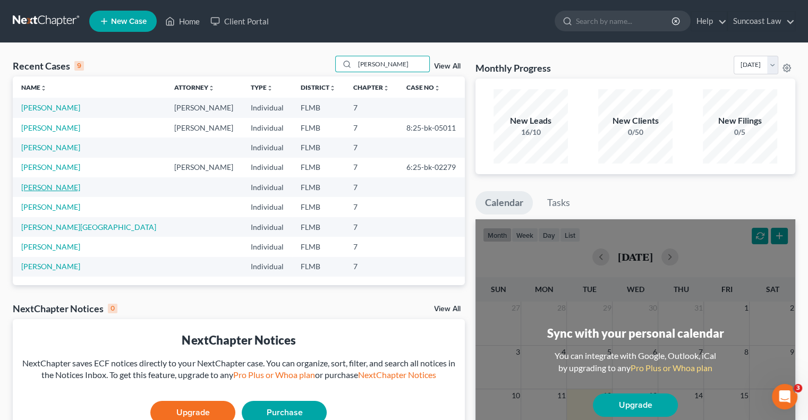
click at [48, 186] on link "[PERSON_NAME]" at bounding box center [50, 187] width 59 height 9
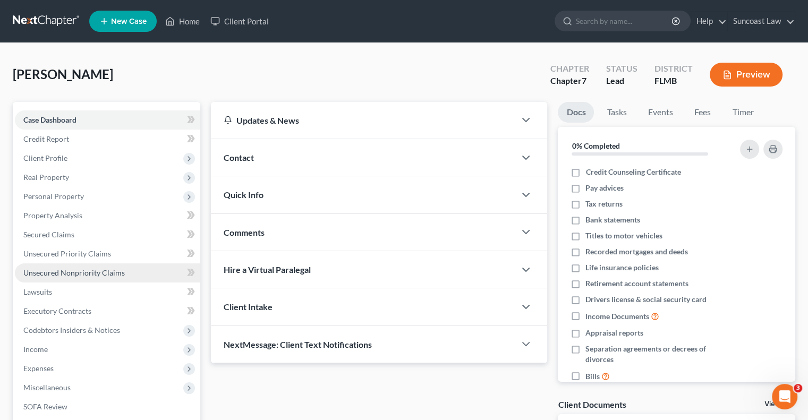
click at [77, 271] on span "Unsecured Nonpriority Claims" at bounding box center [73, 272] width 101 height 9
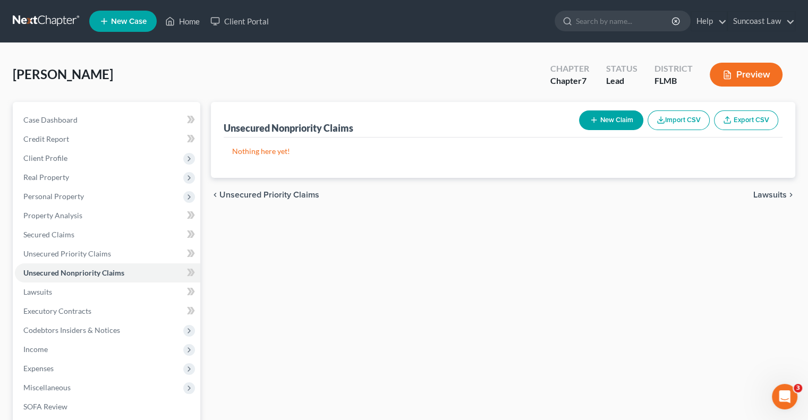
click at [601, 117] on button "New Claim" at bounding box center [611, 121] width 64 height 20
select select "0"
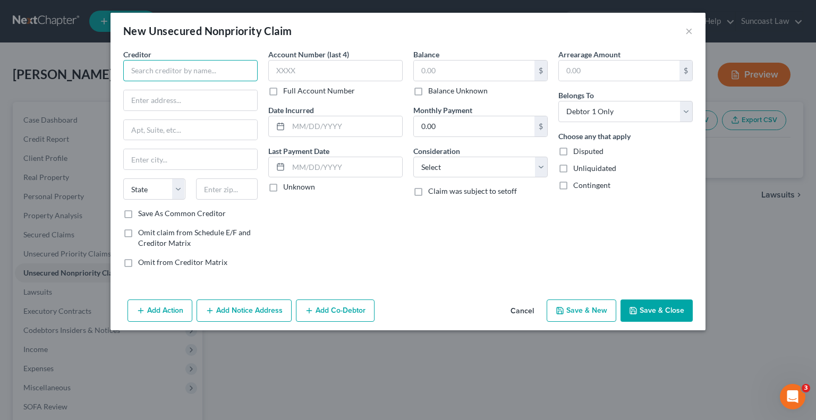
click at [213, 67] on input "text" at bounding box center [190, 70] width 134 height 21
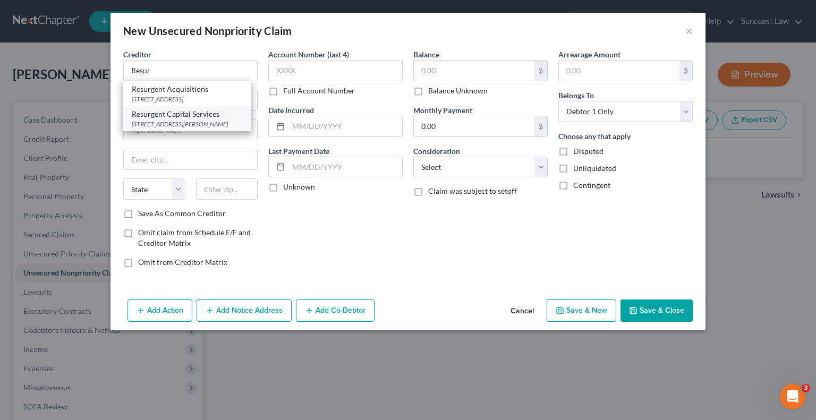
click at [192, 116] on div "Resurgent Capital Services" at bounding box center [187, 114] width 111 height 11
type input "Resurgent Capital Services"
type input "[STREET_ADDRESS][PERSON_NAME]"
type input "Suite 110 MS576"
type input "[GEOGRAPHIC_DATA]"
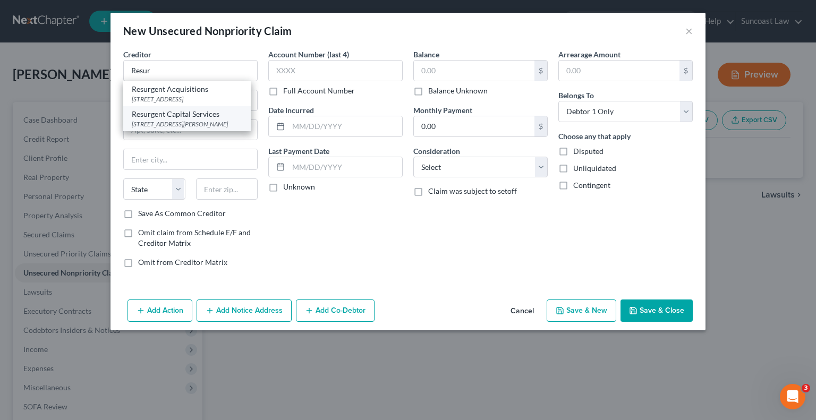
select select "42"
type input "29601"
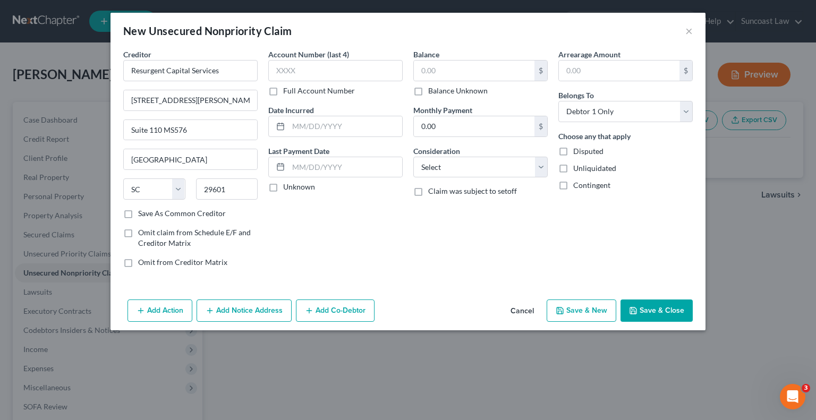
click at [283, 89] on label "Full Account Number" at bounding box center [319, 91] width 72 height 11
click at [287, 89] on input "Full Account Number" at bounding box center [290, 89] width 7 height 7
click at [330, 66] on input "text" at bounding box center [335, 70] width 134 height 21
type input "815065898"
click at [459, 67] on input "text" at bounding box center [474, 71] width 121 height 20
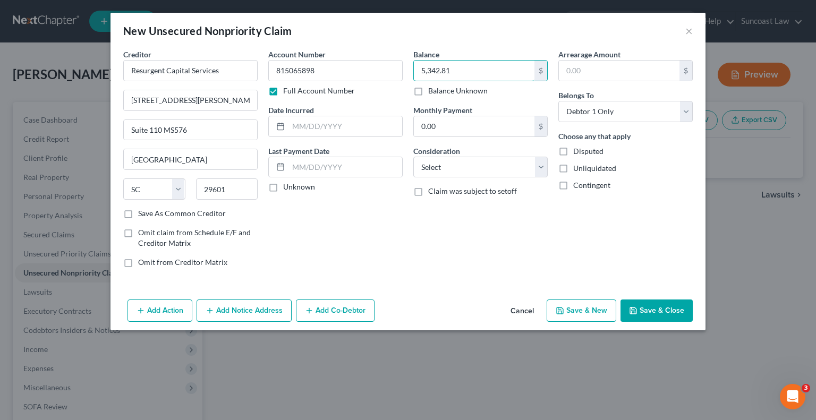
type input "5,342.81"
click at [670, 317] on button "Save & Close" at bounding box center [657, 311] width 72 height 22
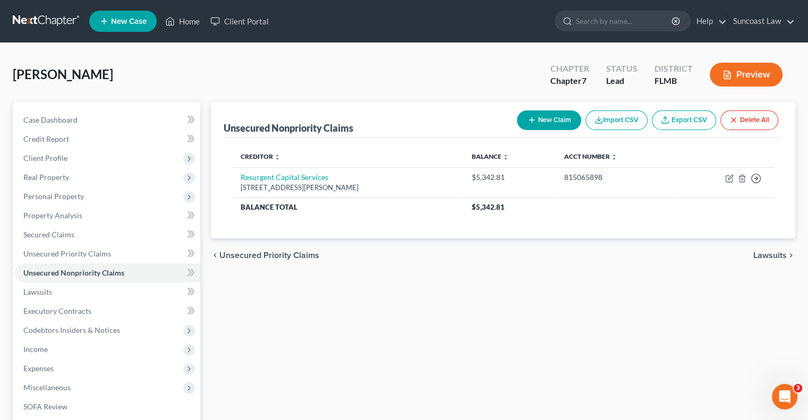
click at [559, 112] on button "New Claim" at bounding box center [549, 121] width 64 height 20
select select "0"
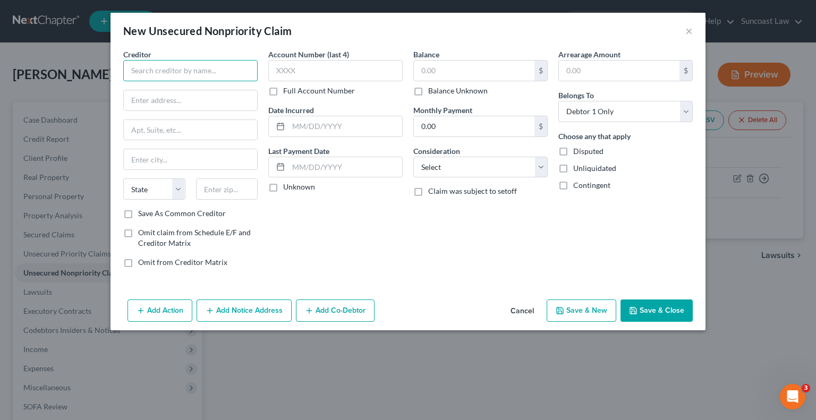
click at [198, 71] on input "text" at bounding box center [190, 70] width 134 height 21
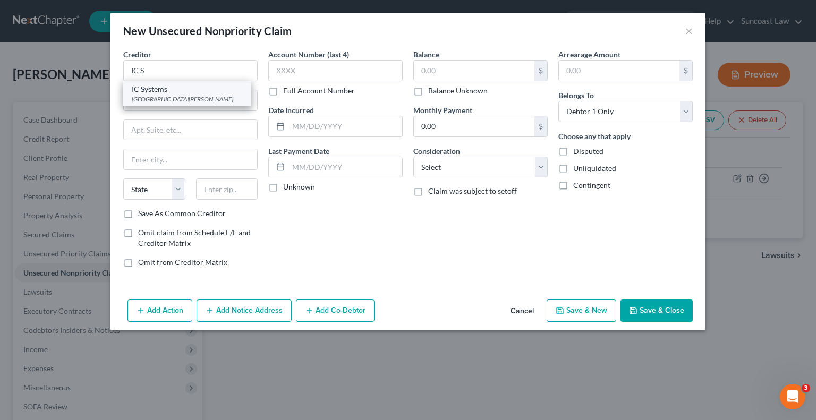
click at [179, 91] on div "IC Systems" at bounding box center [187, 89] width 111 height 11
type input "IC Systems"
type input "PO Box 64378"
type input "Saint [PERSON_NAME]"
select select "24"
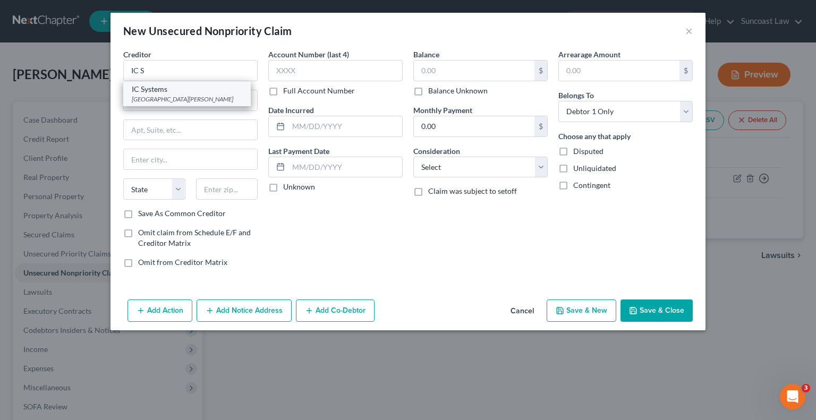
type input "55164"
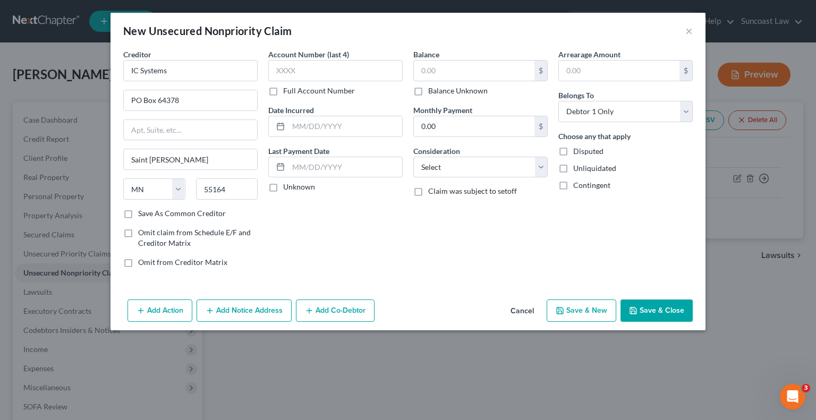
click at [283, 91] on label "Full Account Number" at bounding box center [319, 91] width 72 height 11
click at [287, 91] on input "Full Account Number" at bounding box center [290, 89] width 7 height 7
click at [376, 63] on input "text" at bounding box center [335, 70] width 134 height 21
type input "382059073-1-49"
click at [474, 75] on input "text" at bounding box center [474, 71] width 121 height 20
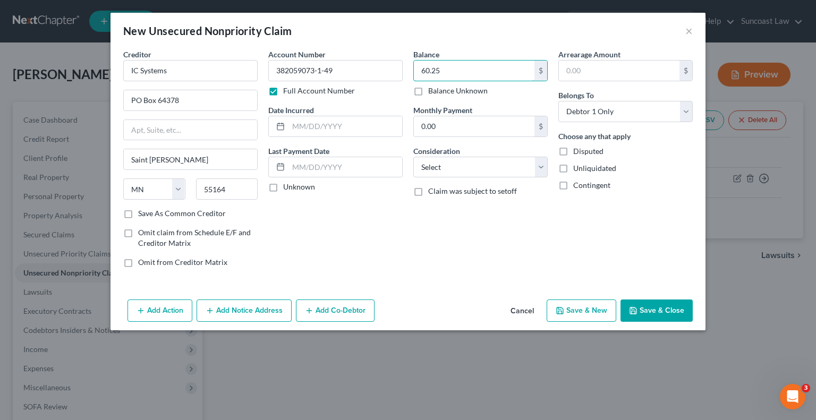
type input "60.25"
click at [663, 305] on button "Save & Close" at bounding box center [657, 311] width 72 height 22
